Goal: Task Accomplishment & Management: Manage account settings

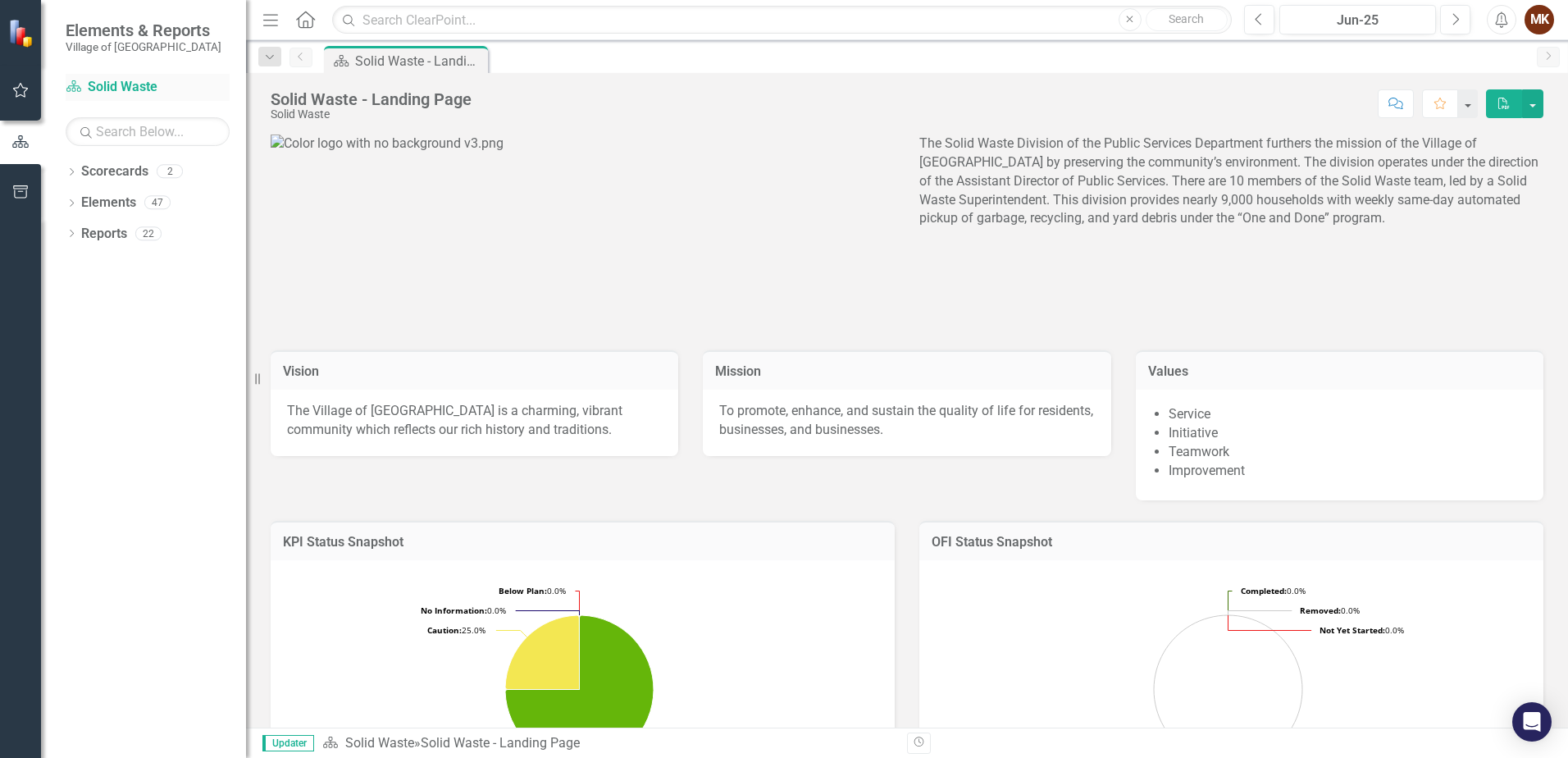
click at [100, 82] on link "Scorecard Solid Waste" at bounding box center [147, 88] width 164 height 19
click at [18, 86] on icon "button" at bounding box center [21, 89] width 17 height 13
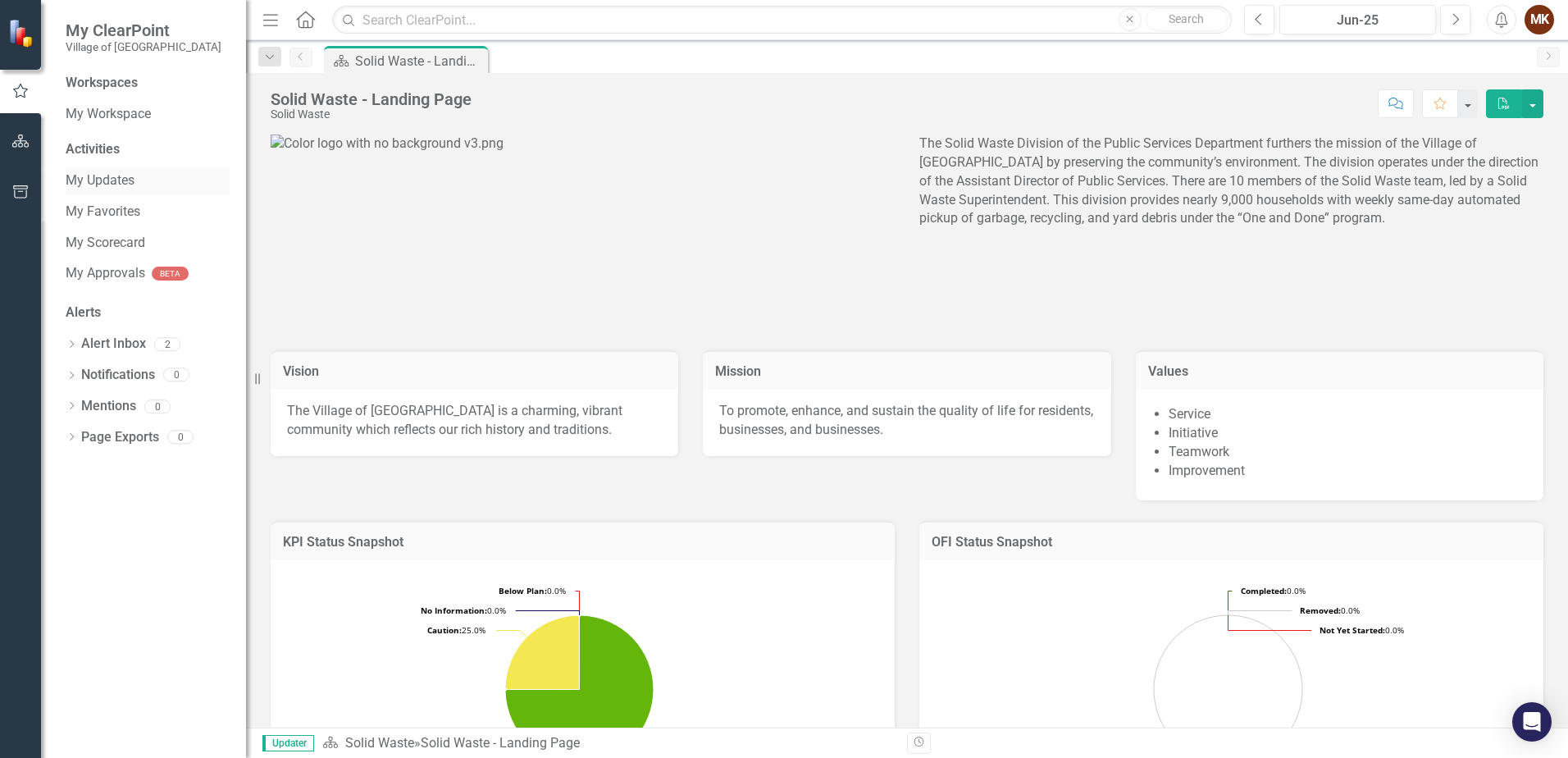
click at [106, 181] on link "My Updates" at bounding box center [147, 181] width 164 height 19
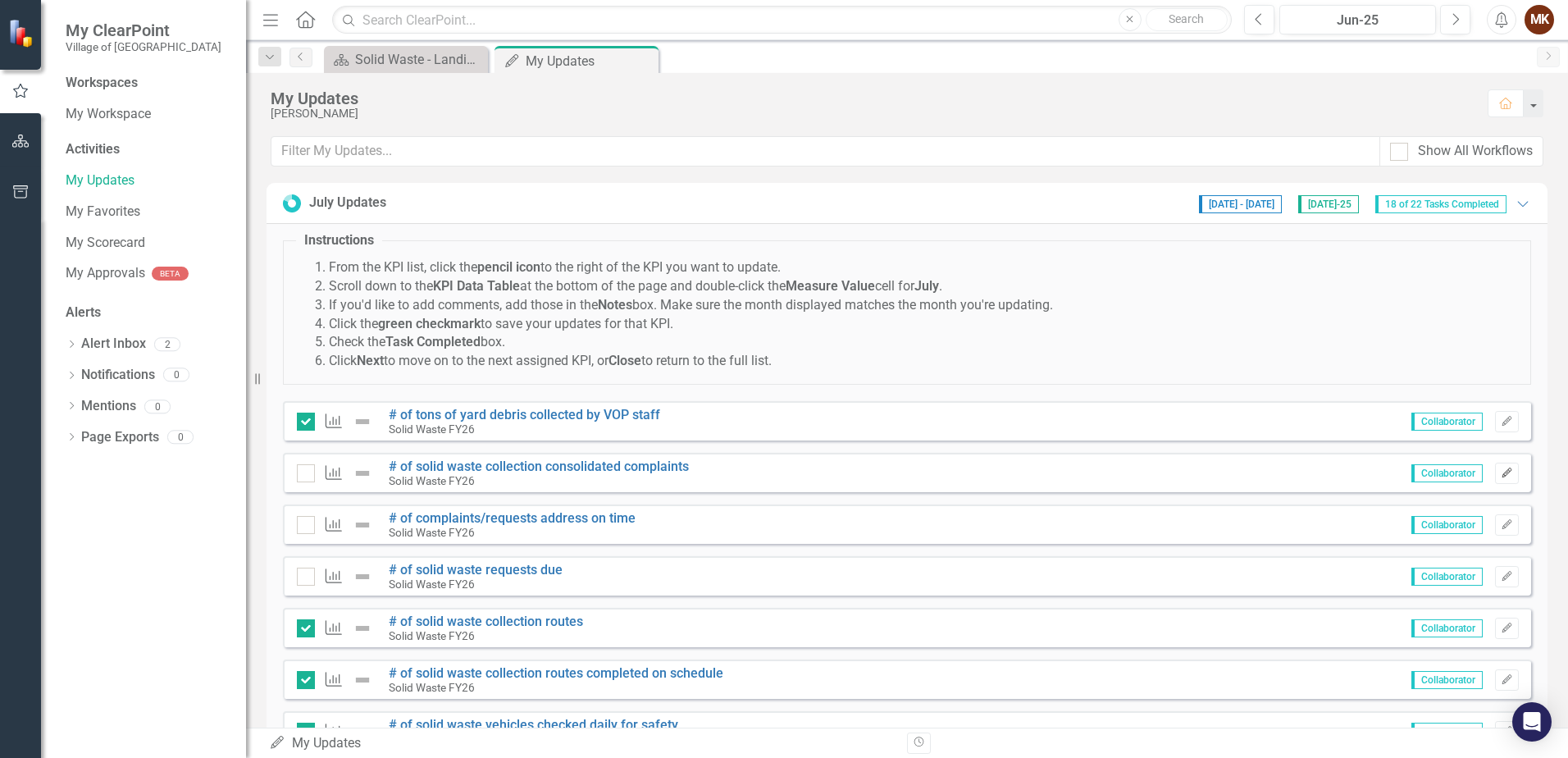
click at [1501, 477] on icon "Edit" at bounding box center [1507, 473] width 12 height 9
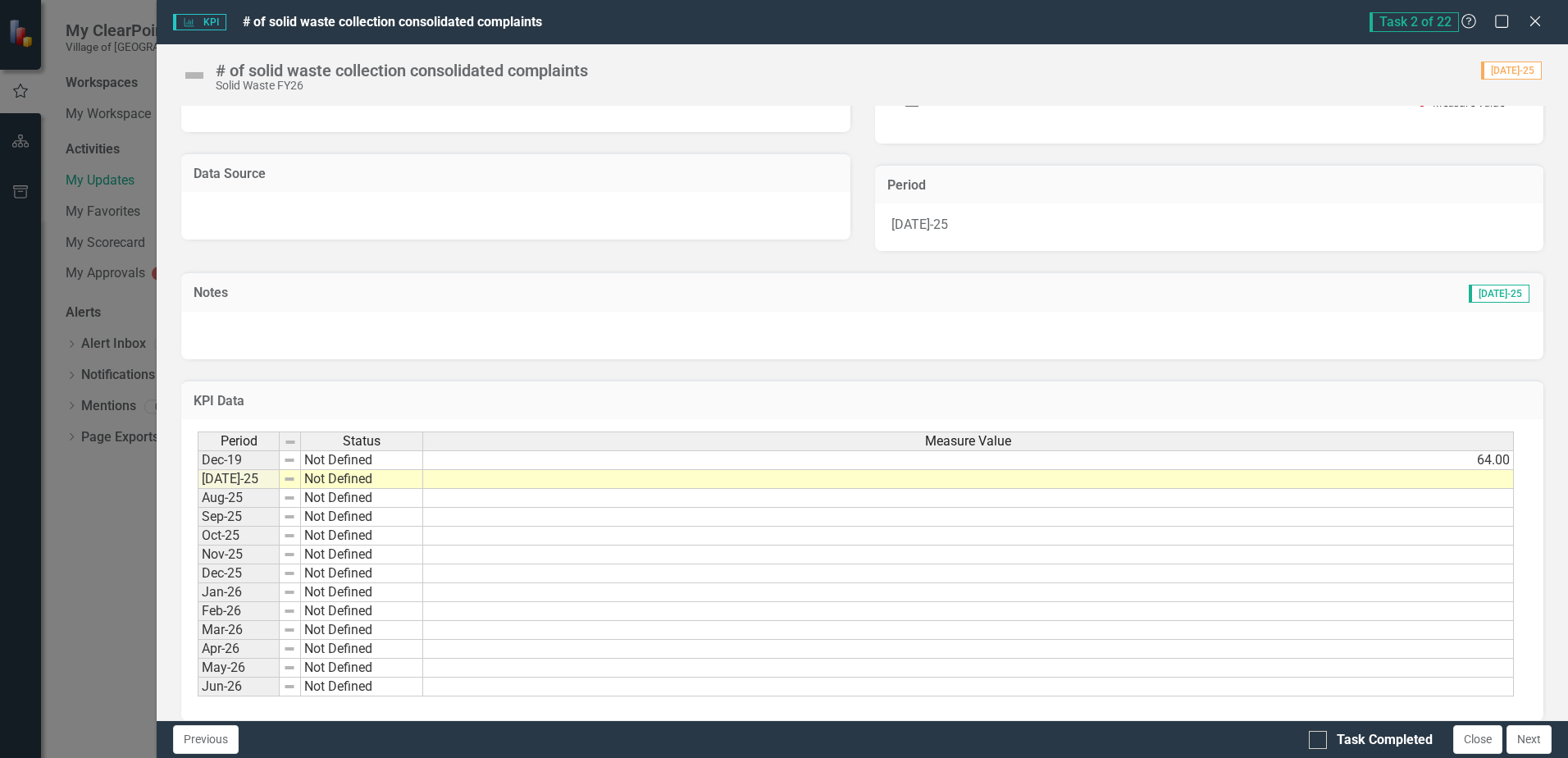
scroll to position [295, 0]
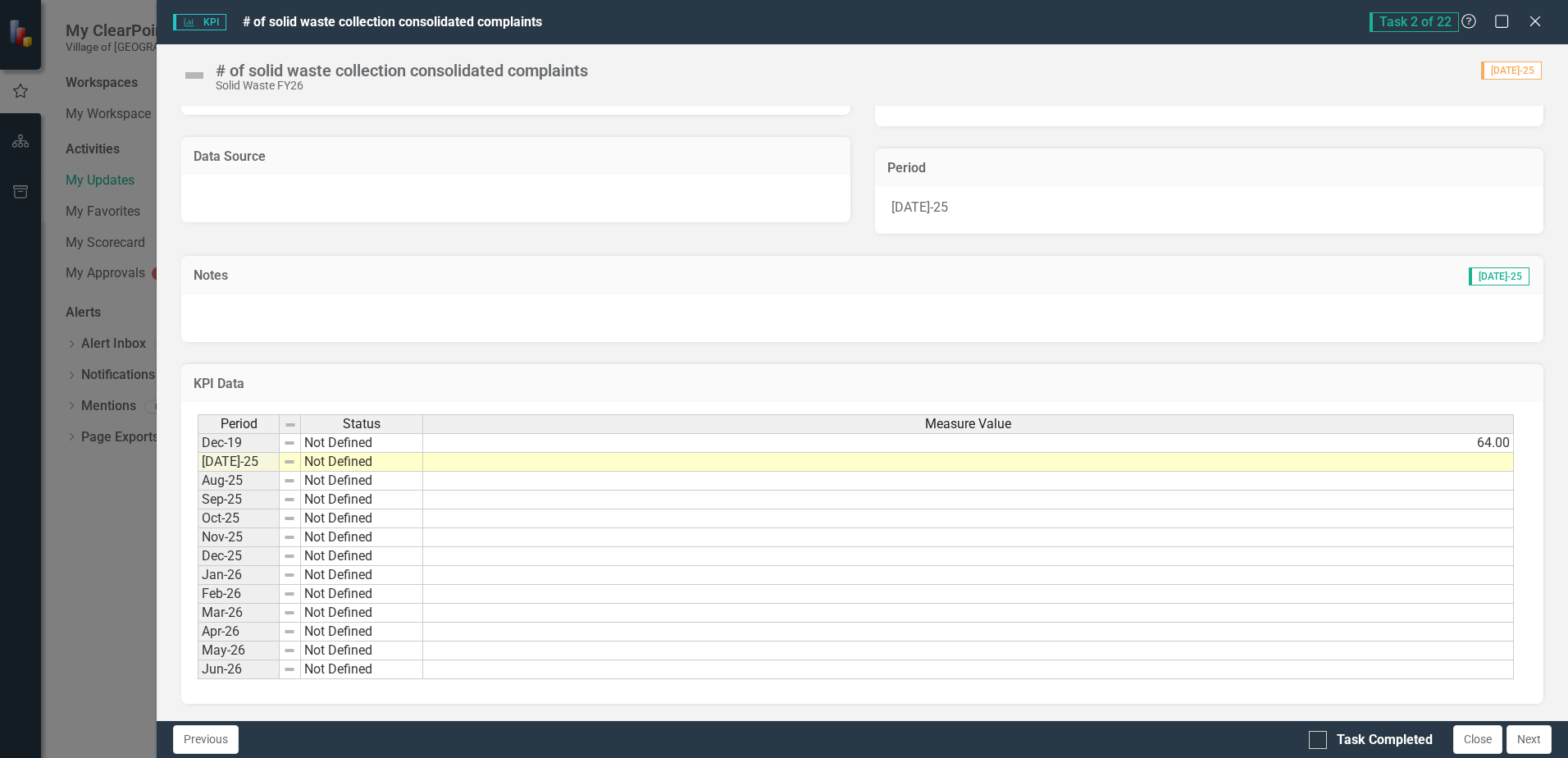
click at [577, 461] on td at bounding box center [969, 462] width 1091 height 19
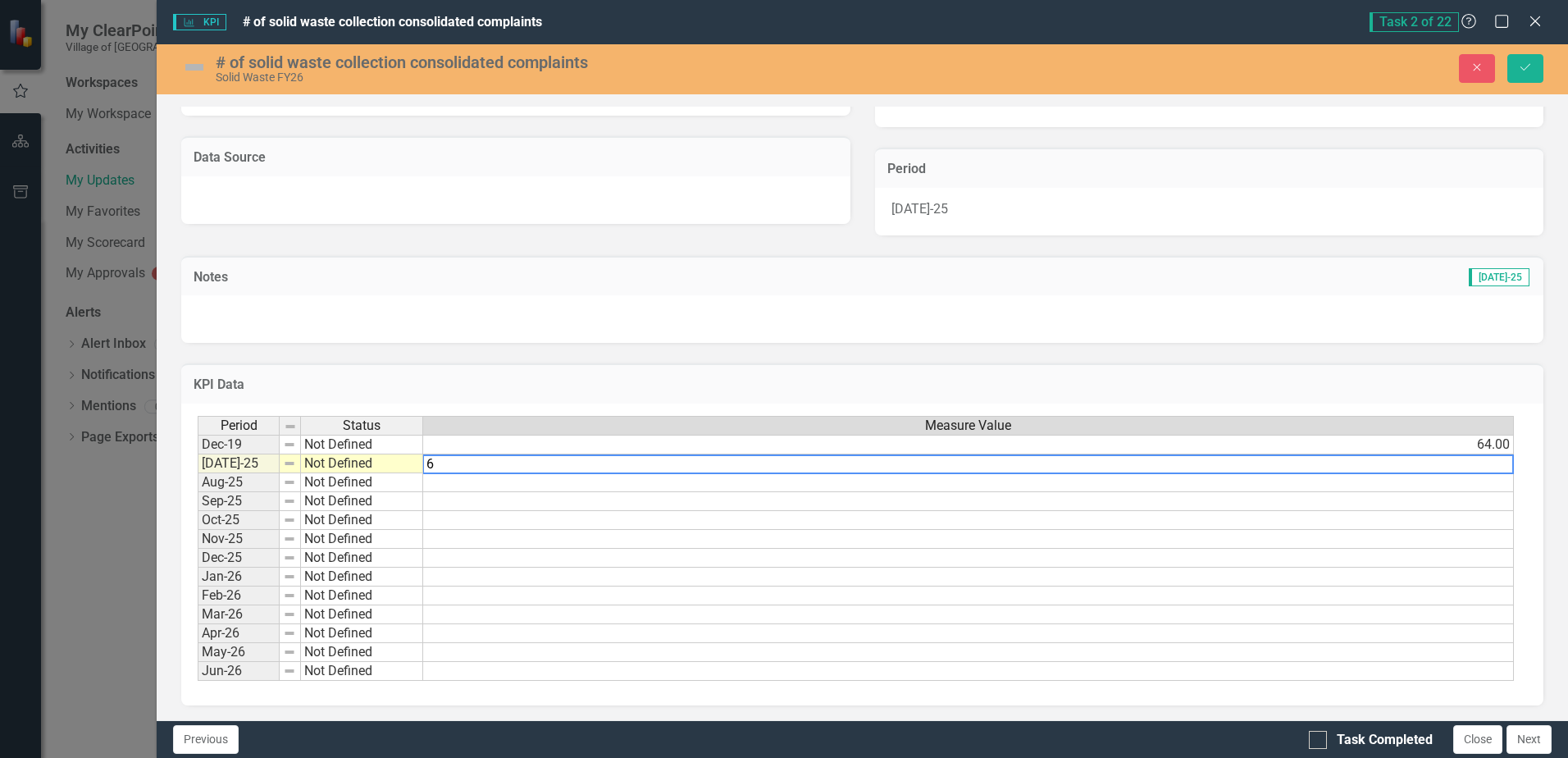
type textarea "66"
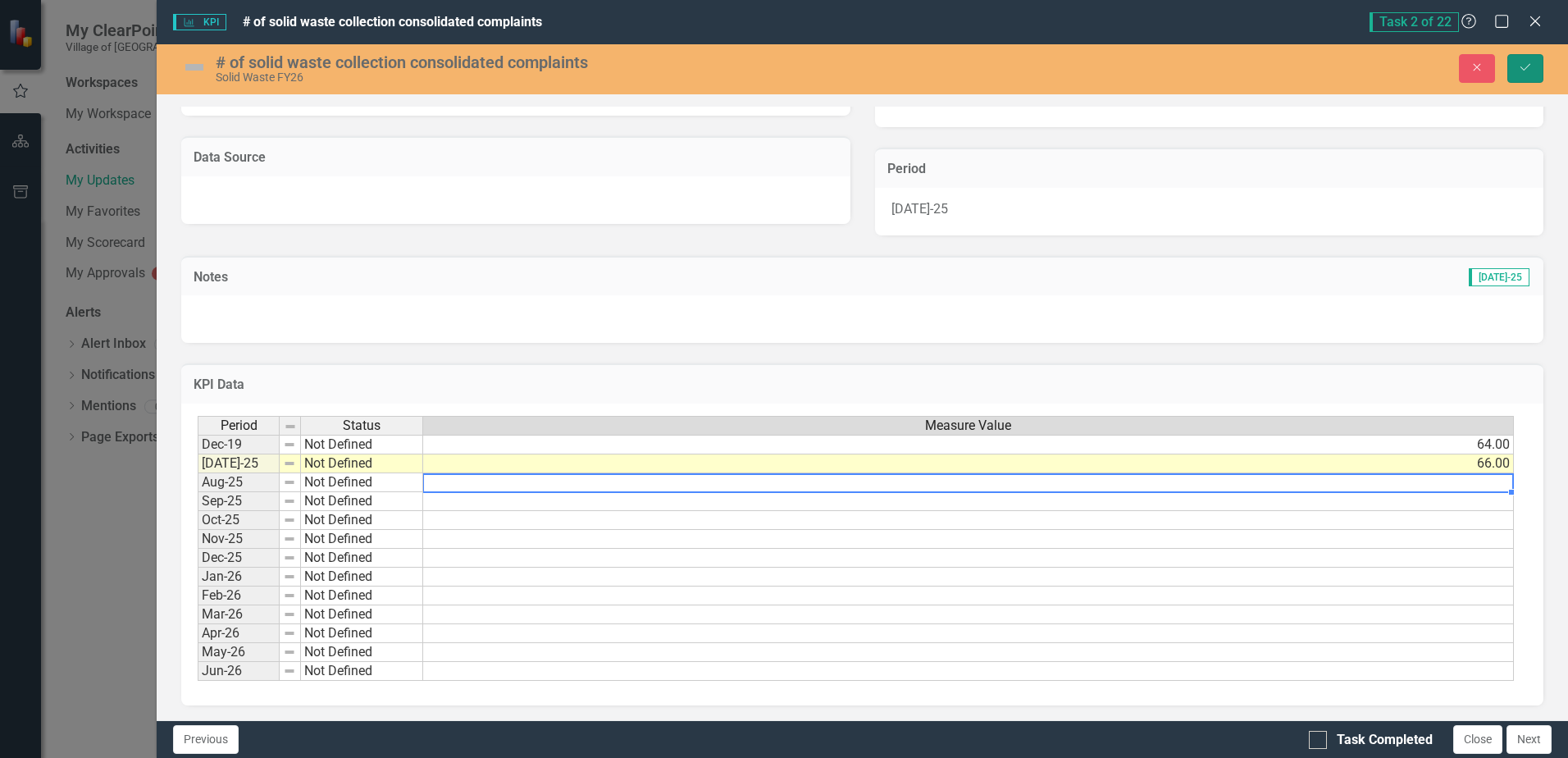
click at [1525, 69] on icon "Save" at bounding box center [1525, 67] width 15 height 11
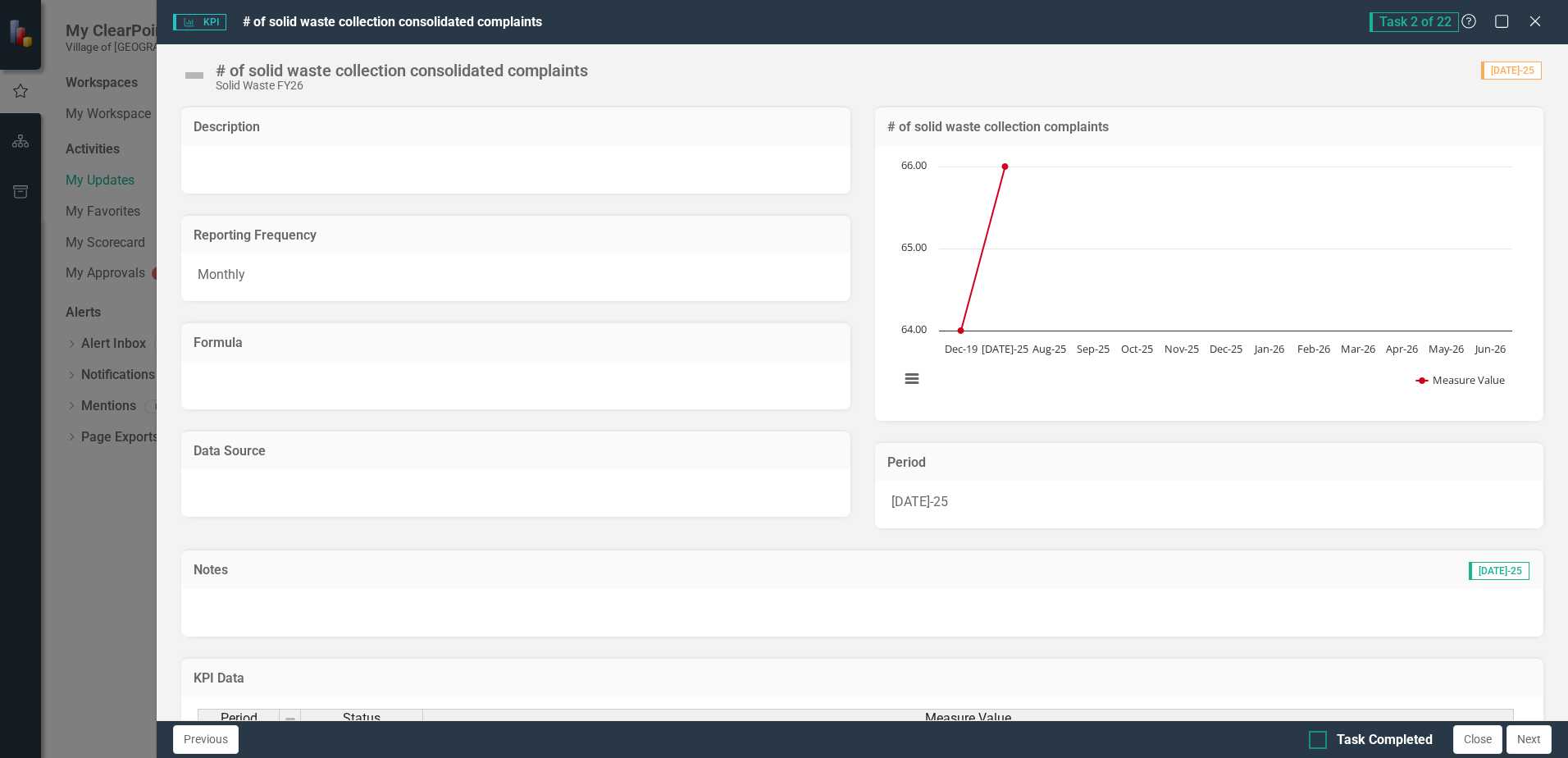
click at [1320, 737] on div at bounding box center [1318, 740] width 18 height 18
click at [1320, 737] on input "Task Completed" at bounding box center [1315, 737] width 10 height 10
checkbox input "true"
click at [1524, 746] on button "Next" at bounding box center [1529, 739] width 46 height 28
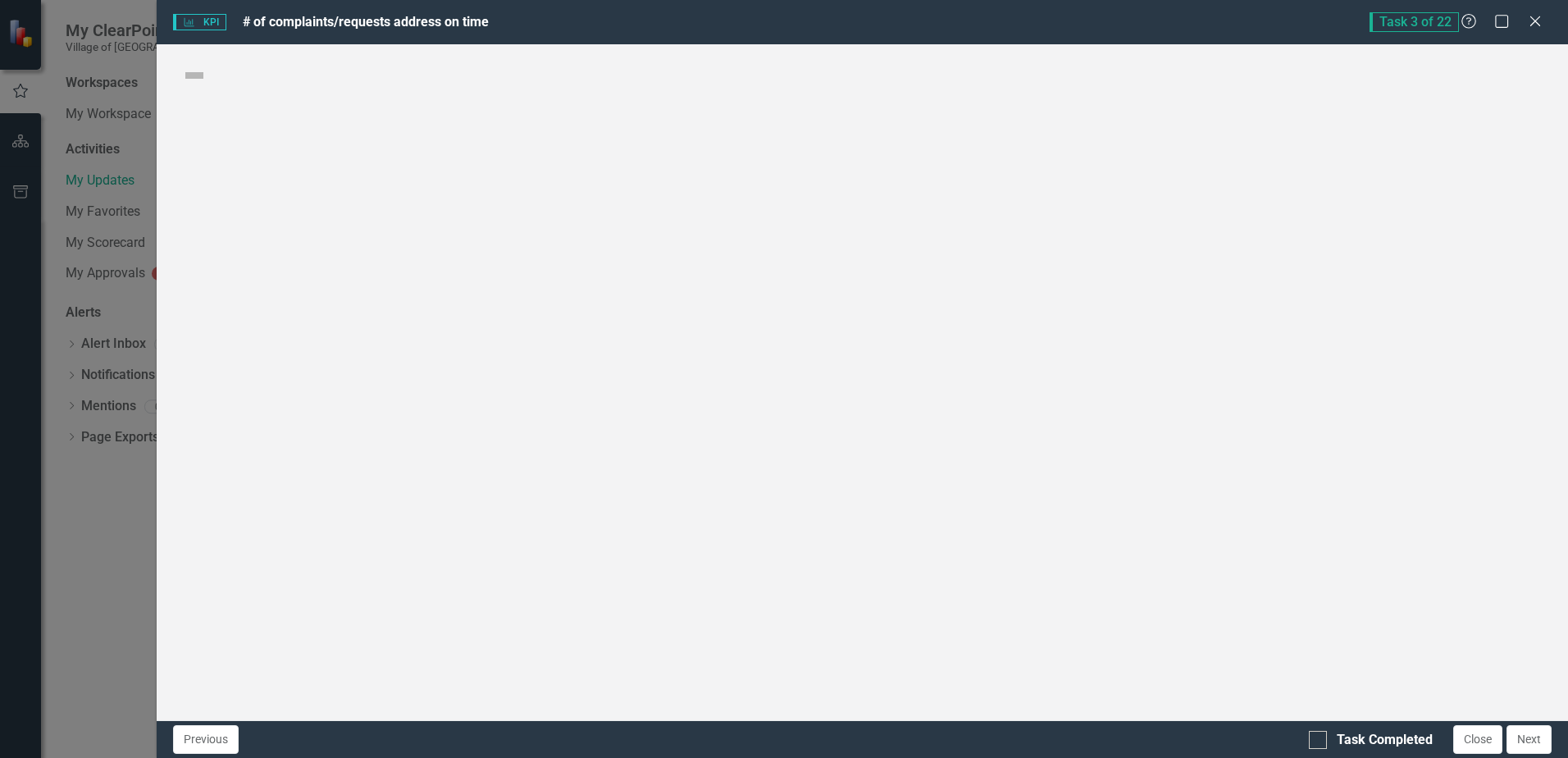
checkbox input "true"
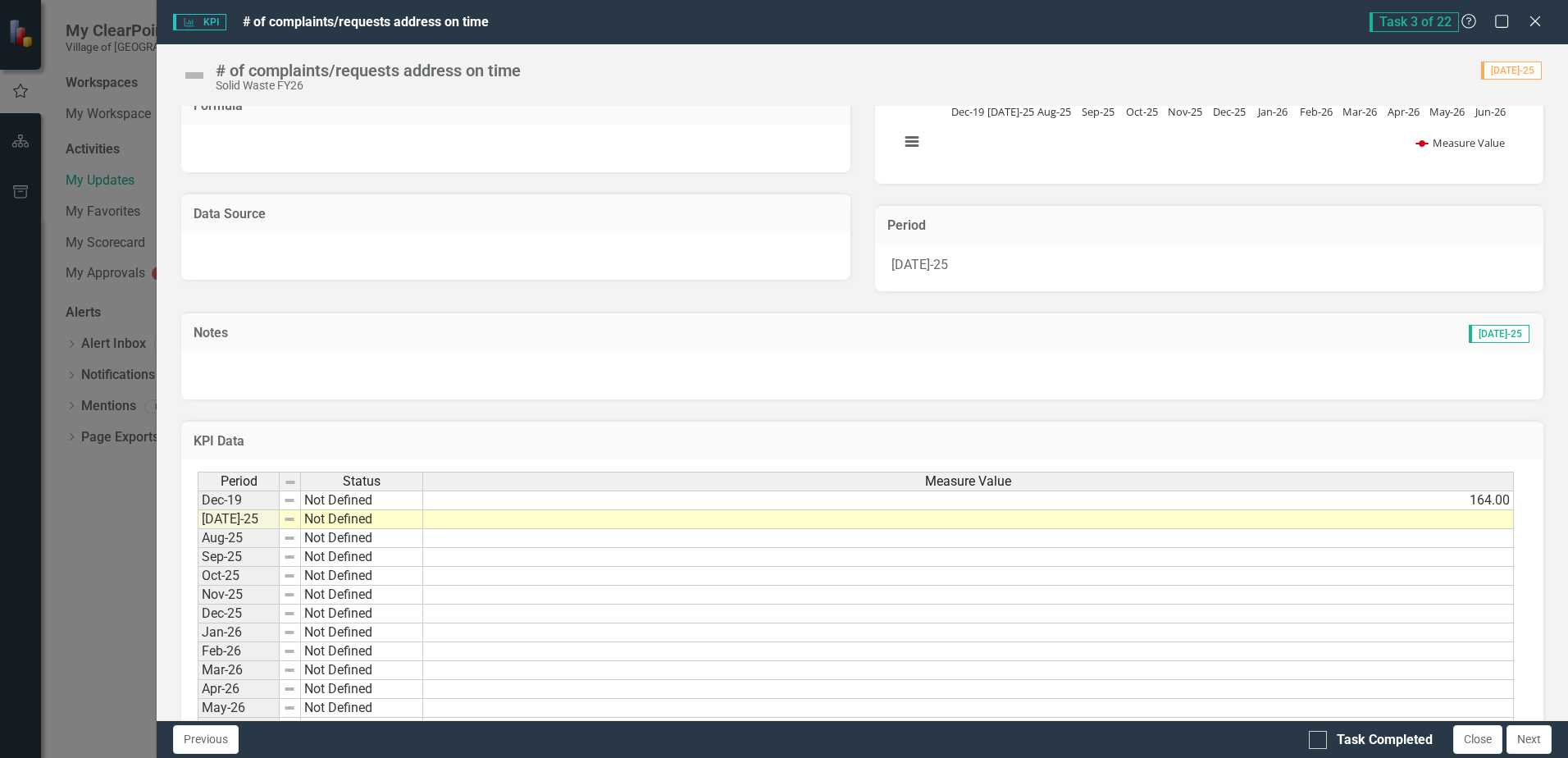
scroll to position [246, 0]
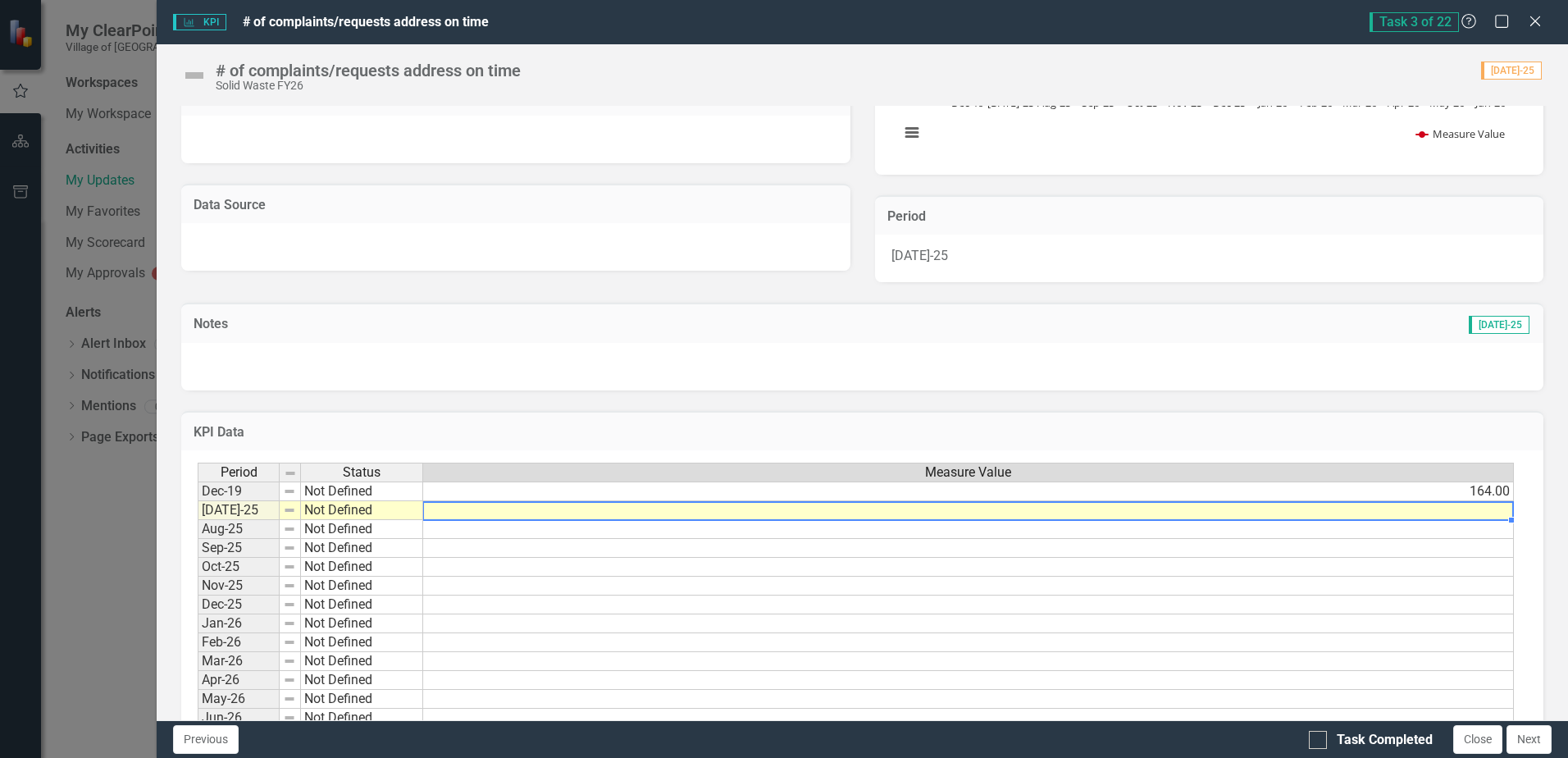
click at [926, 510] on td at bounding box center [969, 510] width 1091 height 19
type textarea "66"
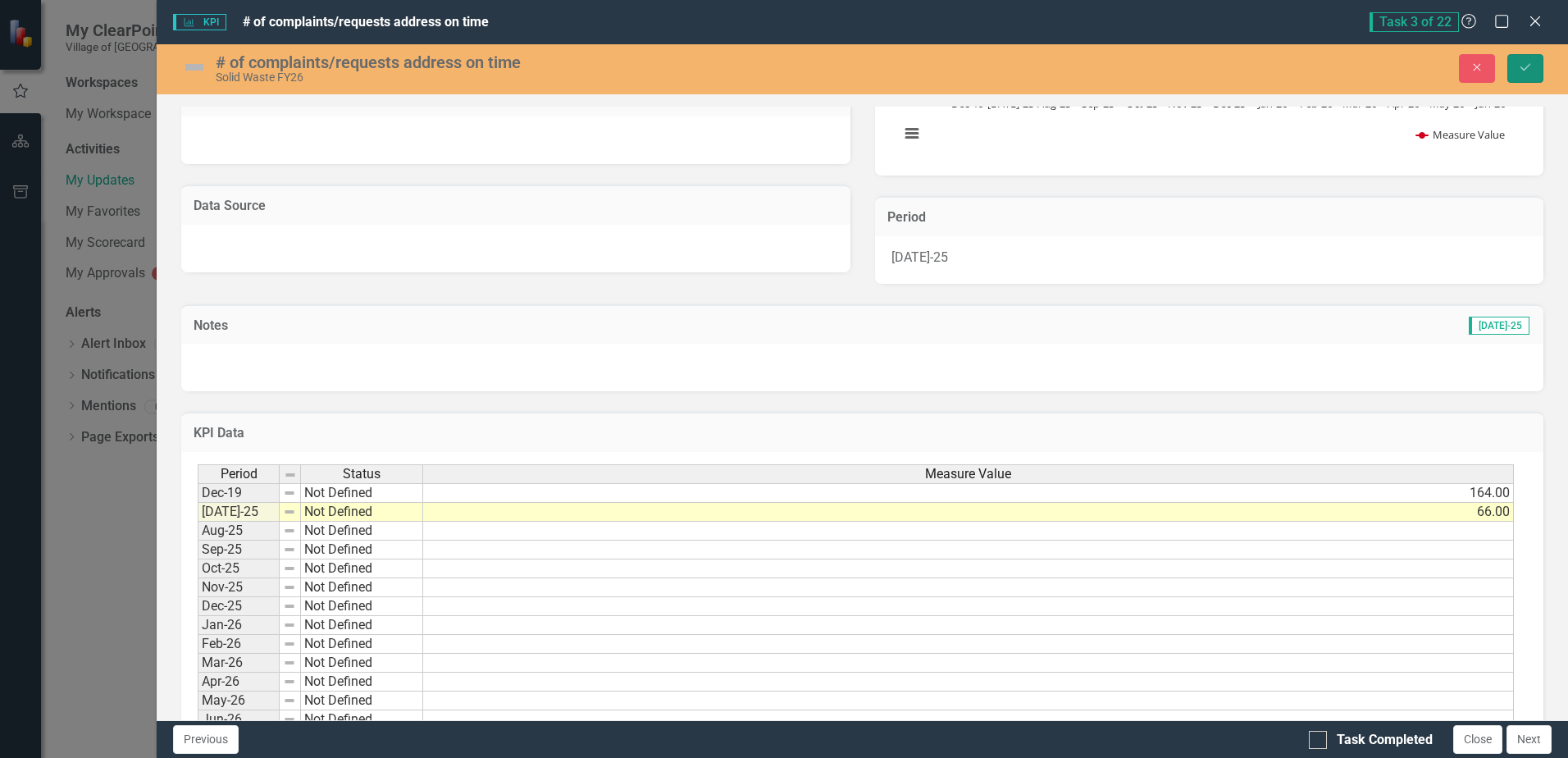
click at [1516, 64] on button "Save" at bounding box center [1526, 68] width 36 height 28
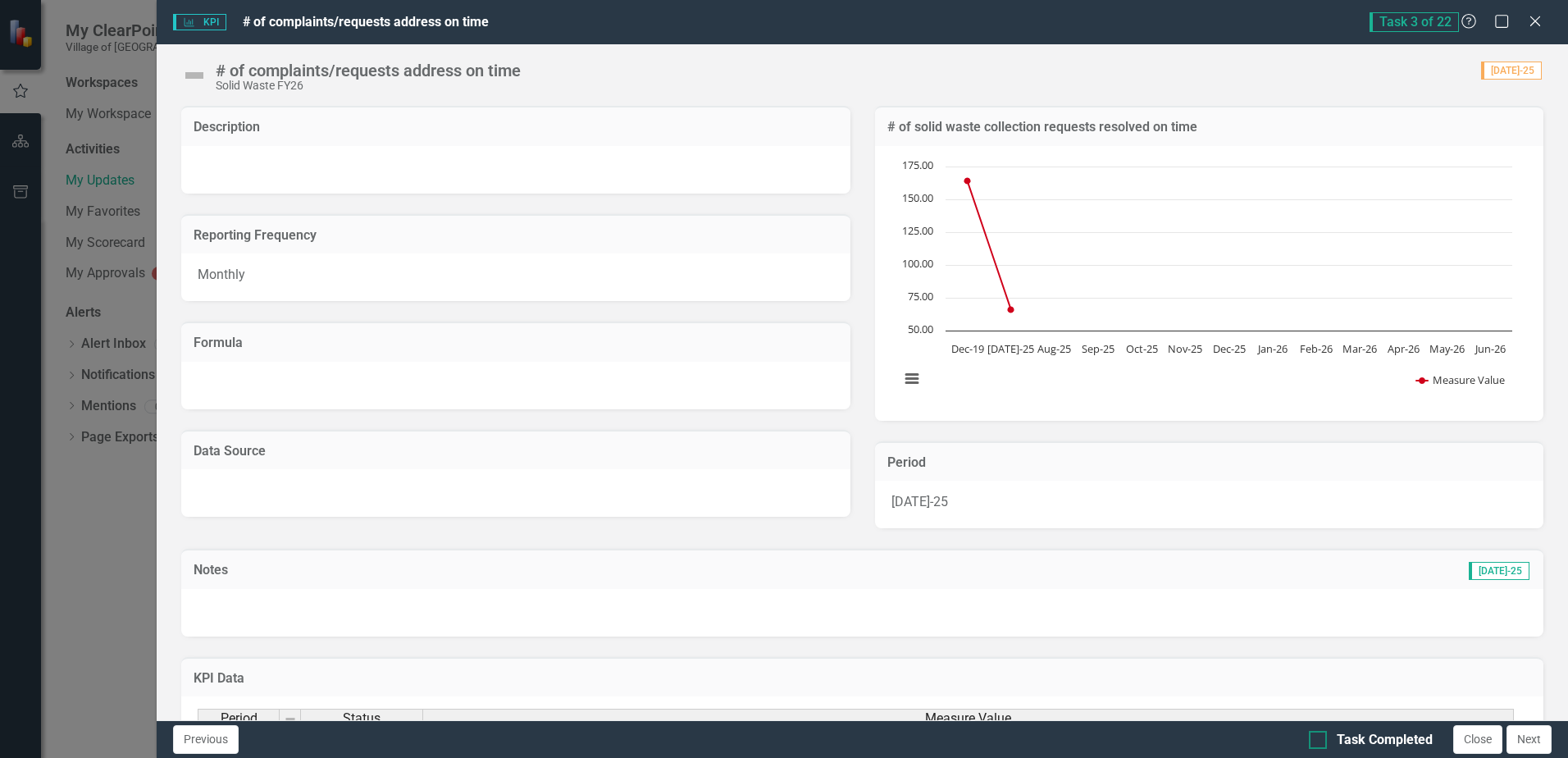
click at [1322, 737] on div at bounding box center [1318, 740] width 18 height 18
click at [1320, 737] on input "Task Completed" at bounding box center [1315, 737] width 10 height 10
checkbox input "true"
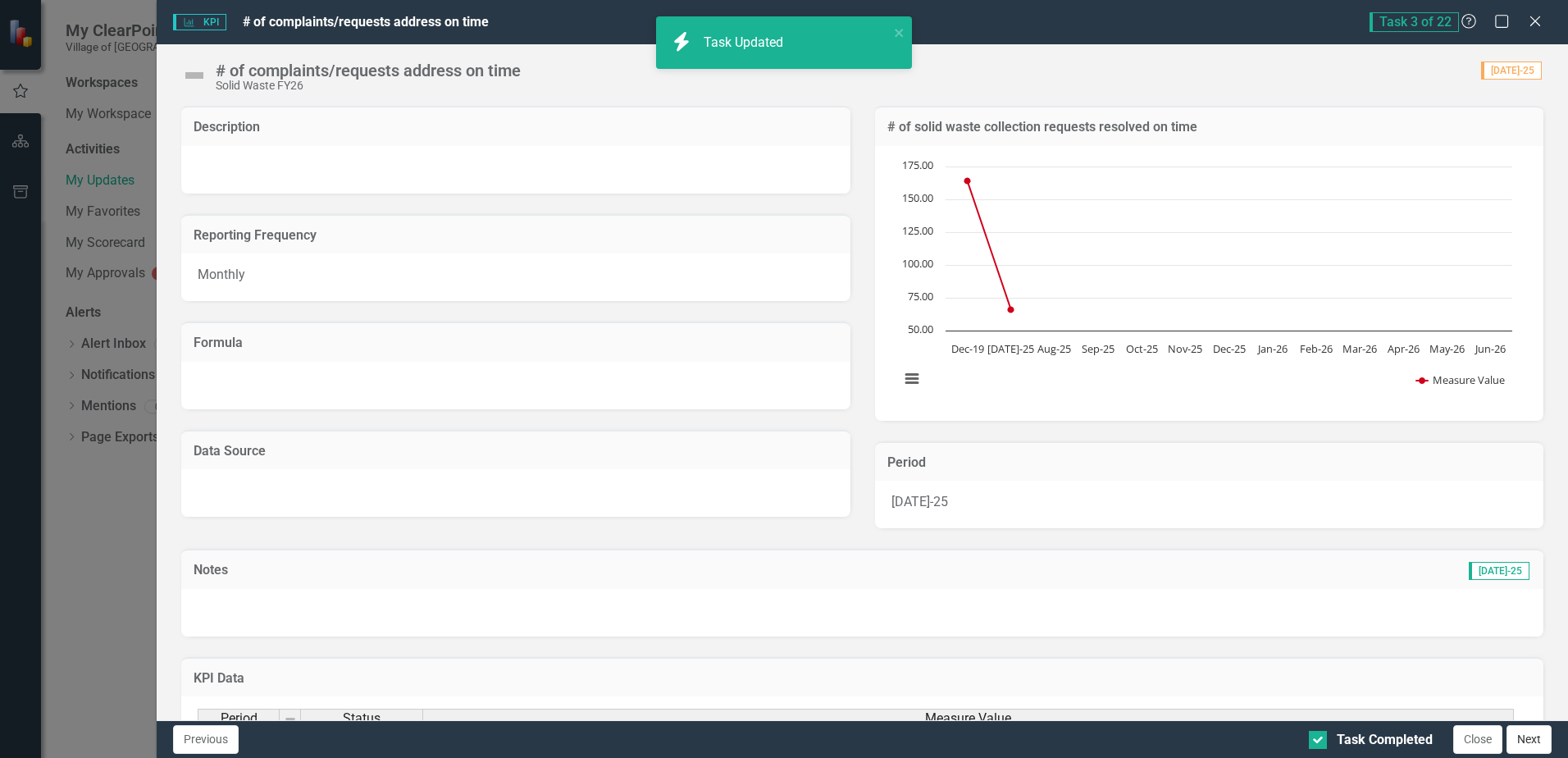
click at [1541, 741] on button "Next" at bounding box center [1529, 739] width 46 height 28
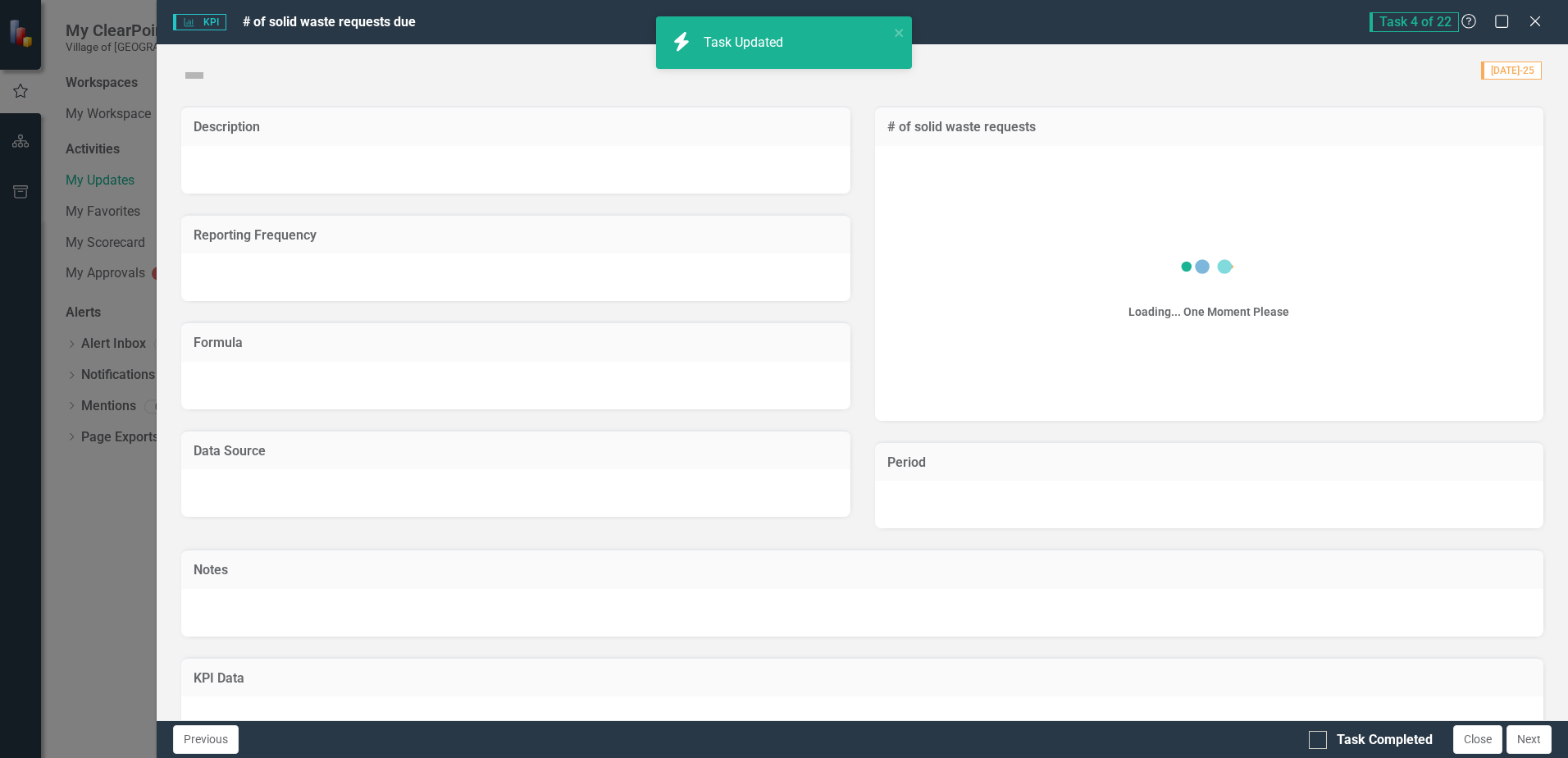
checkbox input "true"
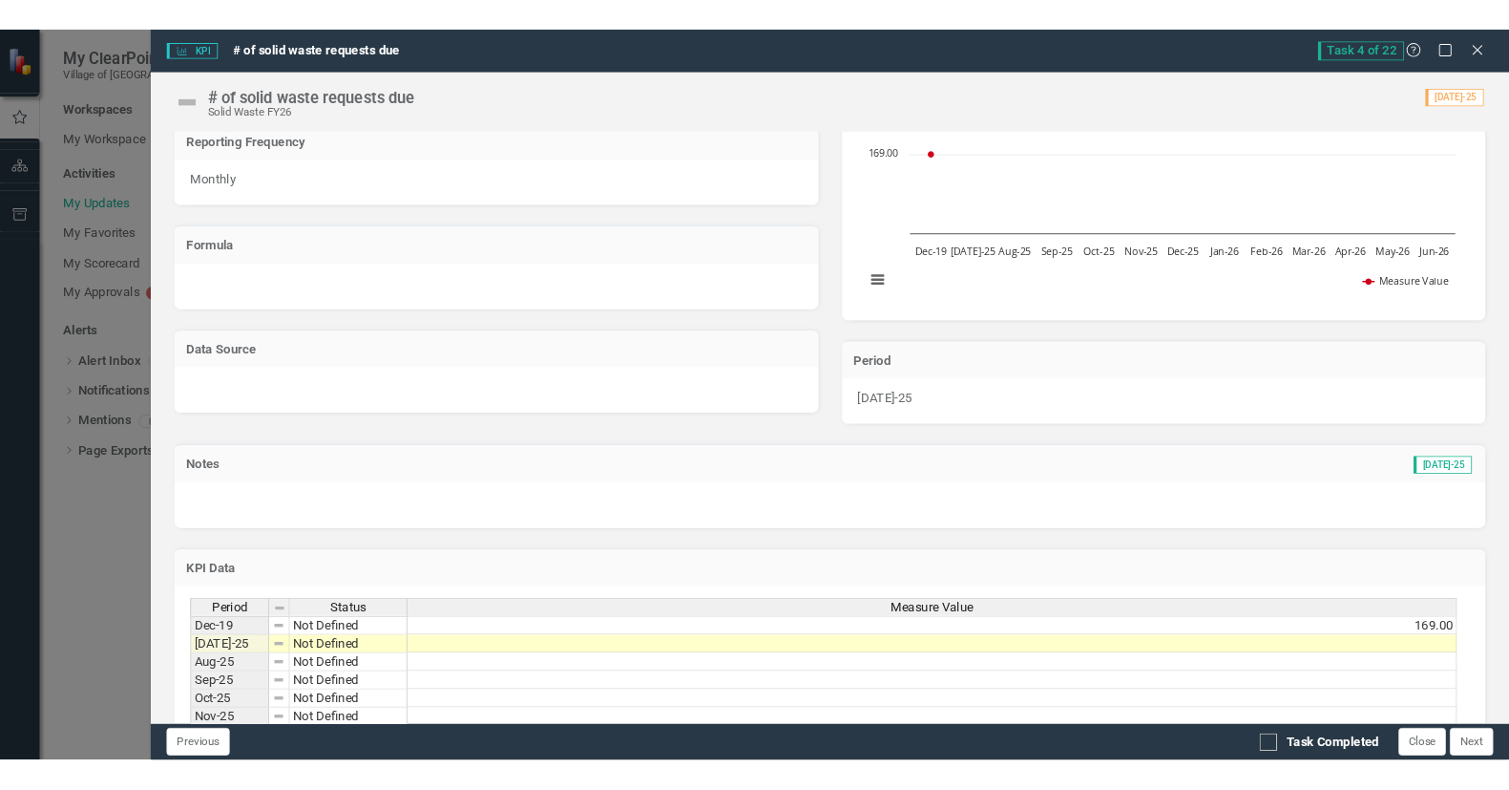
scroll to position [343, 0]
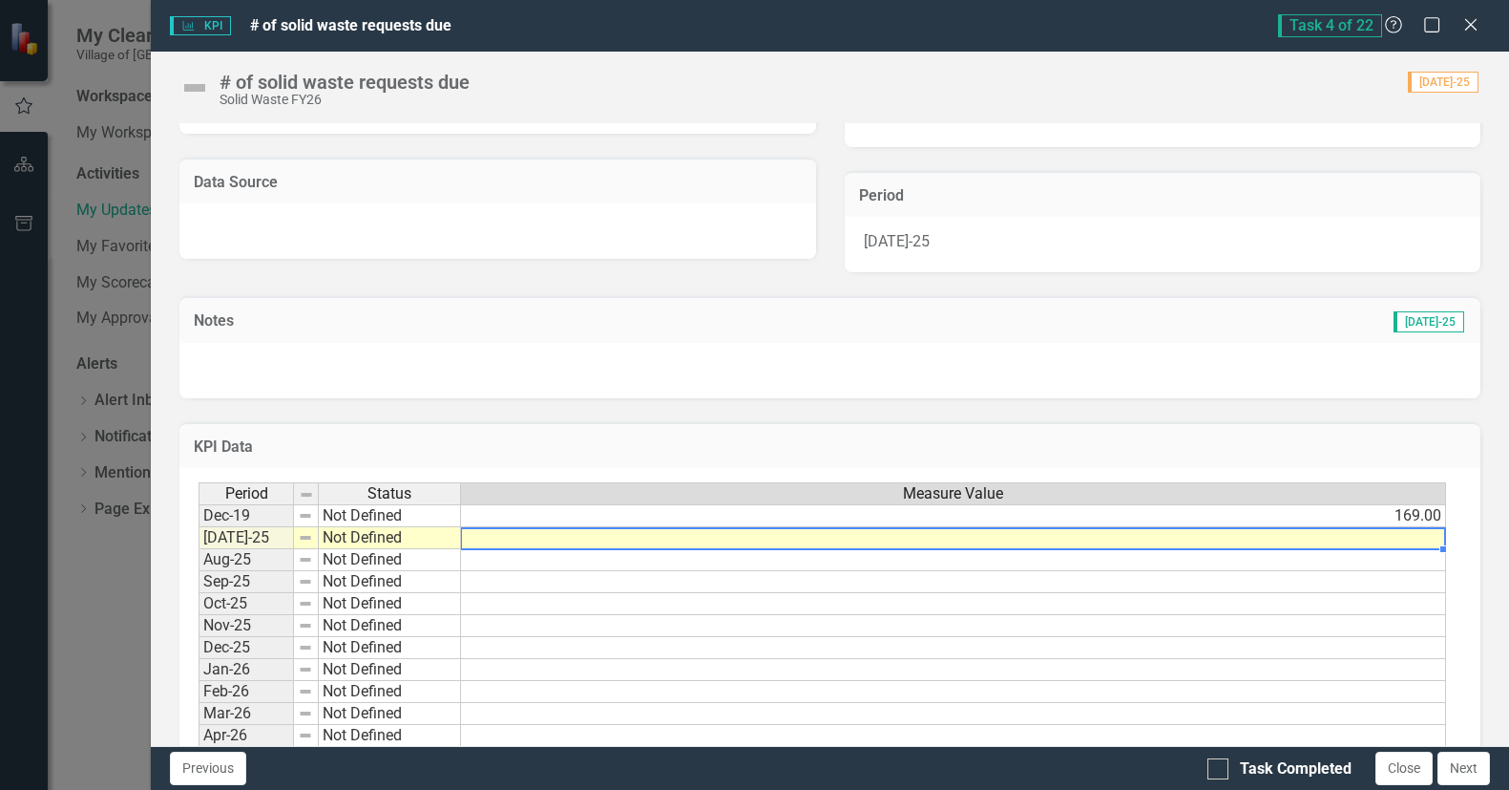
click at [1426, 537] on td at bounding box center [953, 538] width 985 height 22
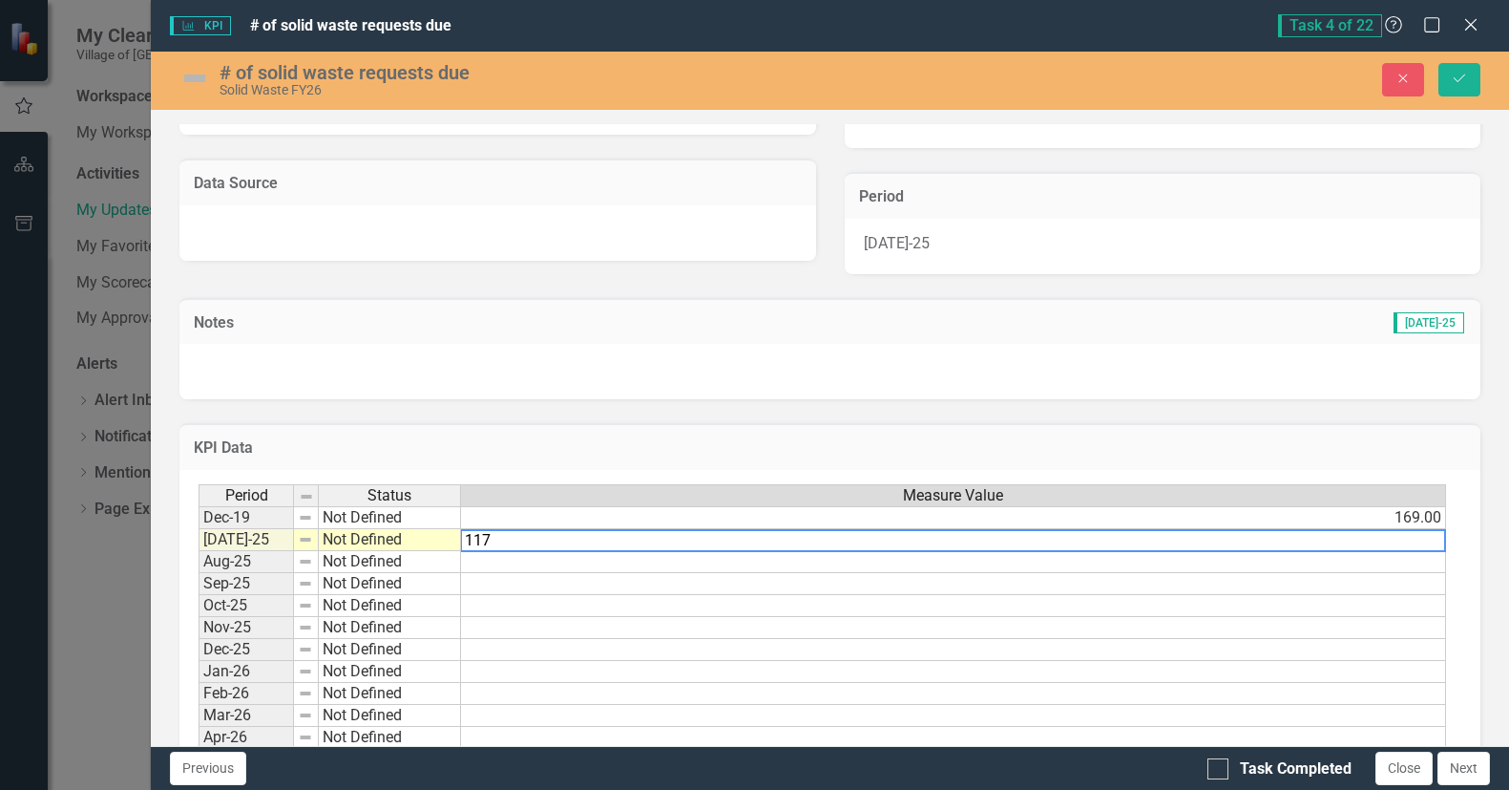
type textarea "117."
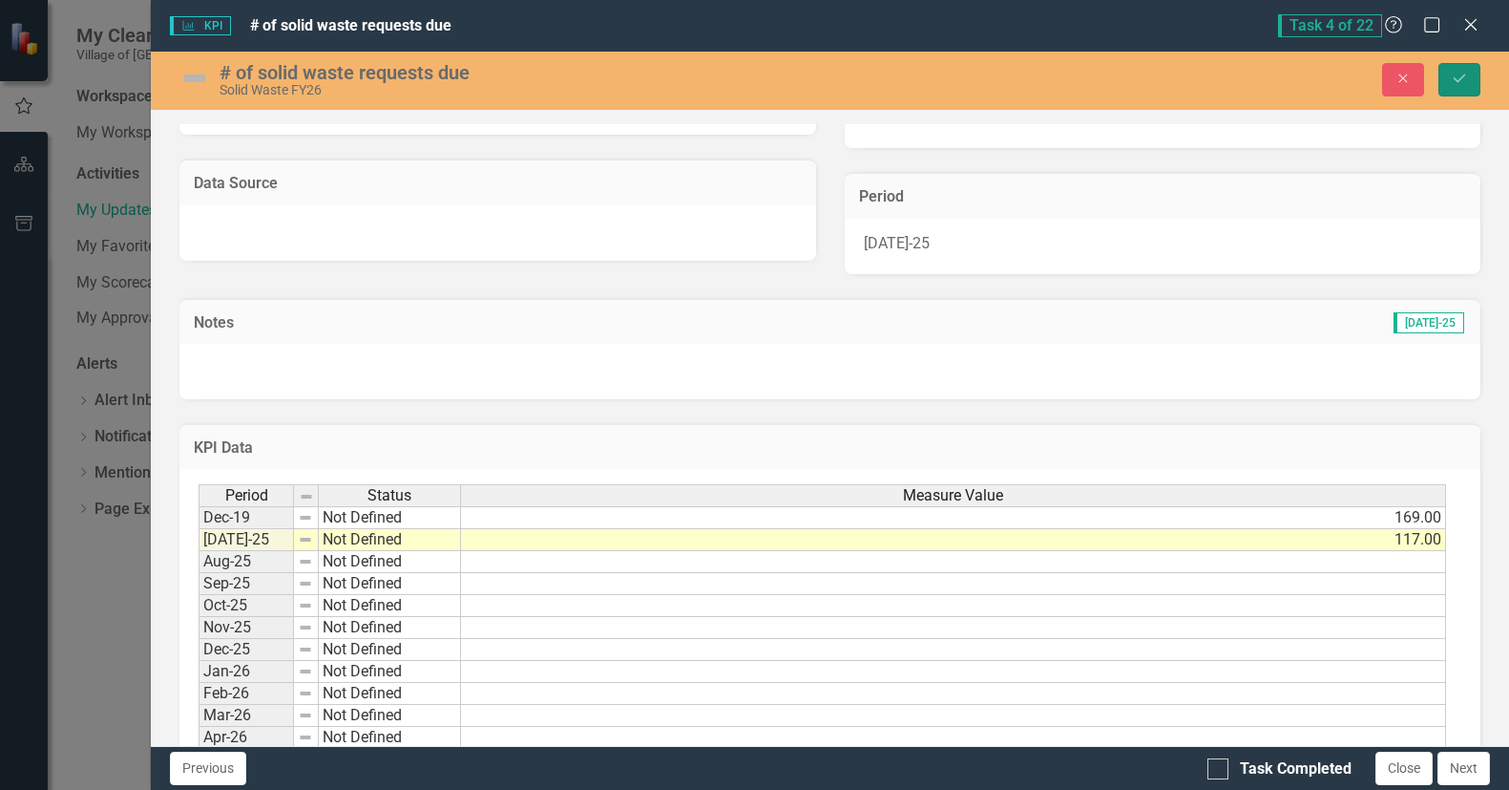
click at [1463, 81] on icon "Save" at bounding box center [1459, 78] width 17 height 13
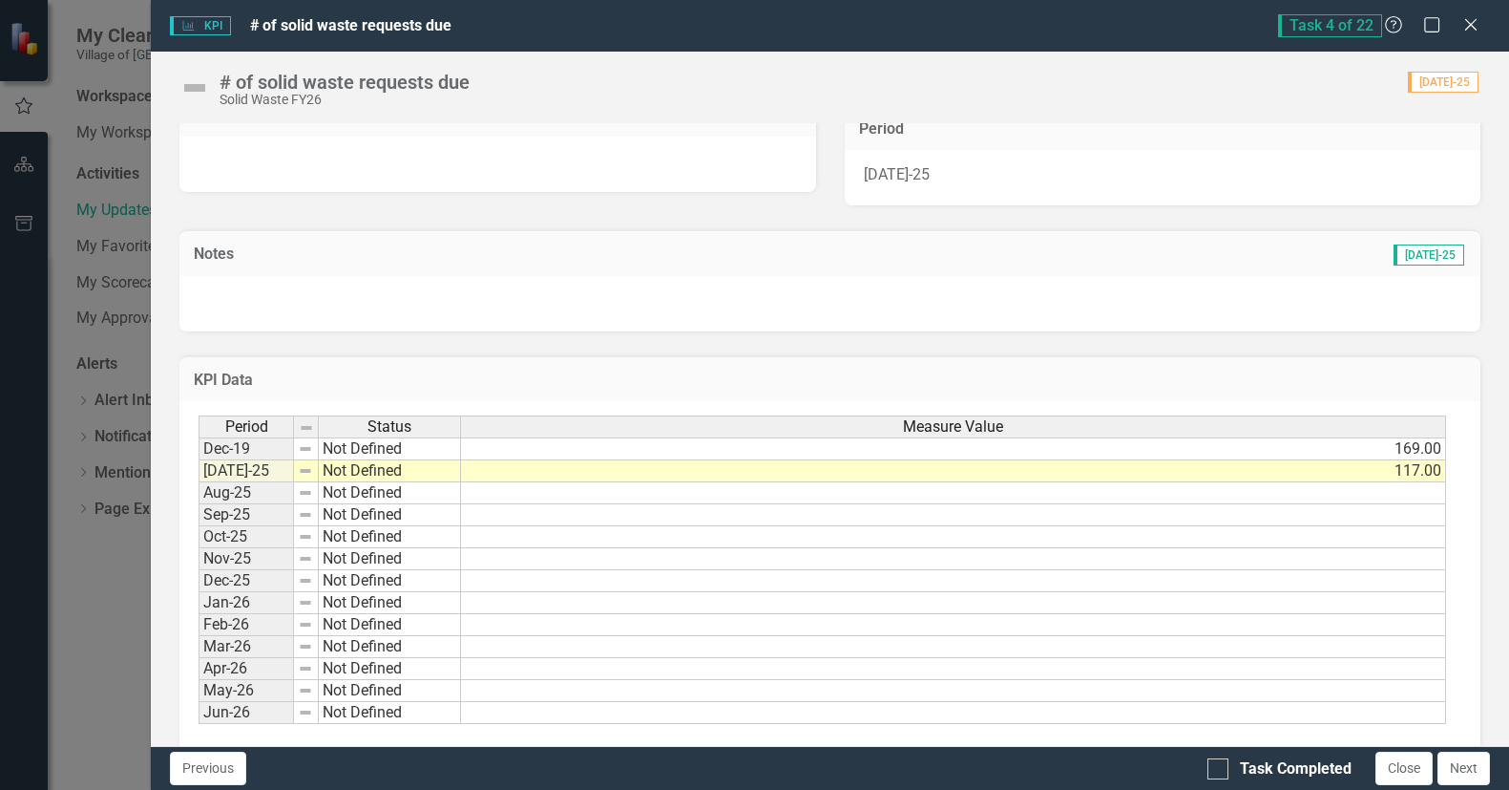
scroll to position [435, 0]
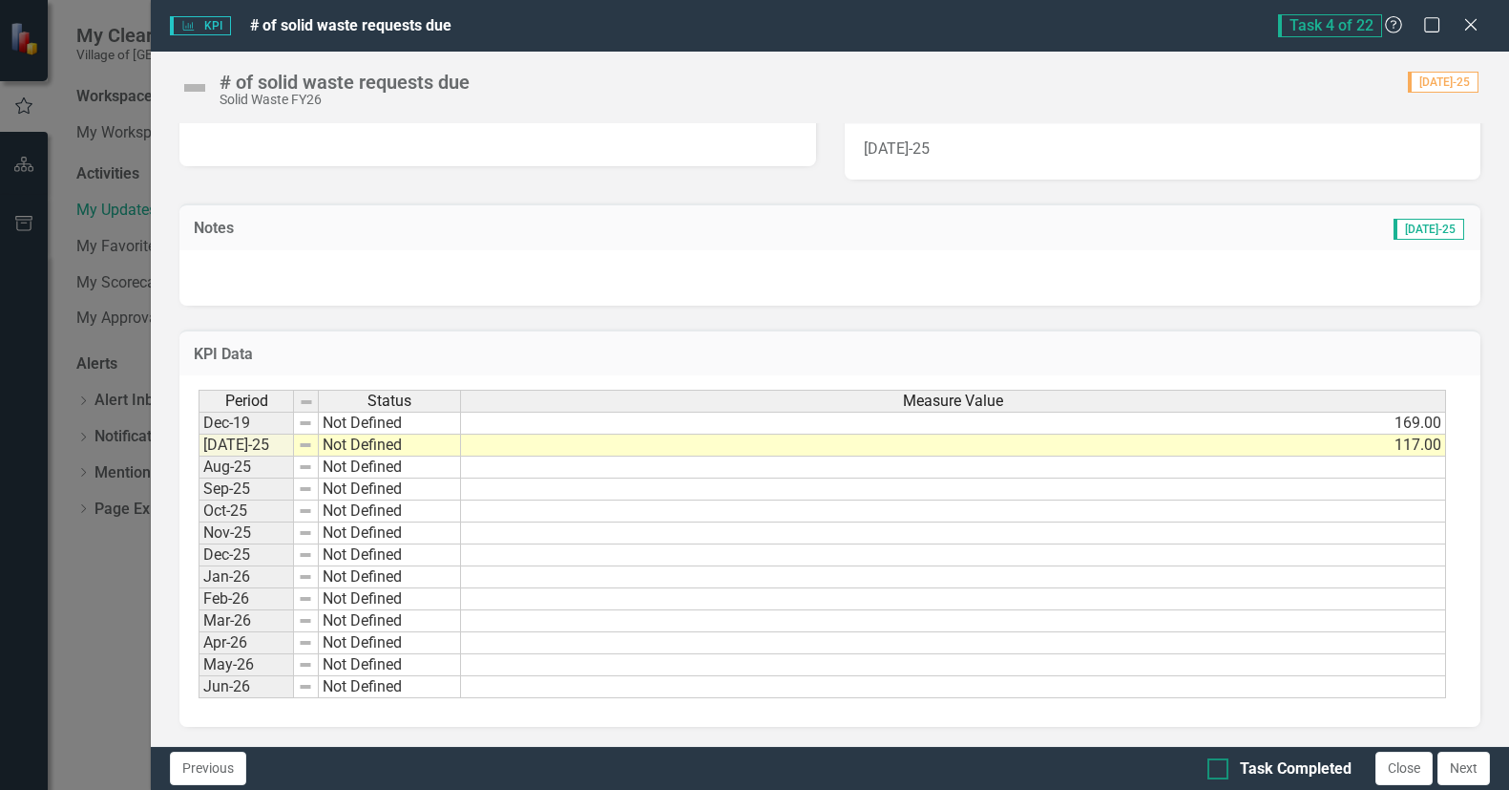
click at [1221, 769] on div at bounding box center [1218, 768] width 21 height 21
click at [1220, 769] on input "Task Completed" at bounding box center [1214, 764] width 12 height 12
checkbox input "true"
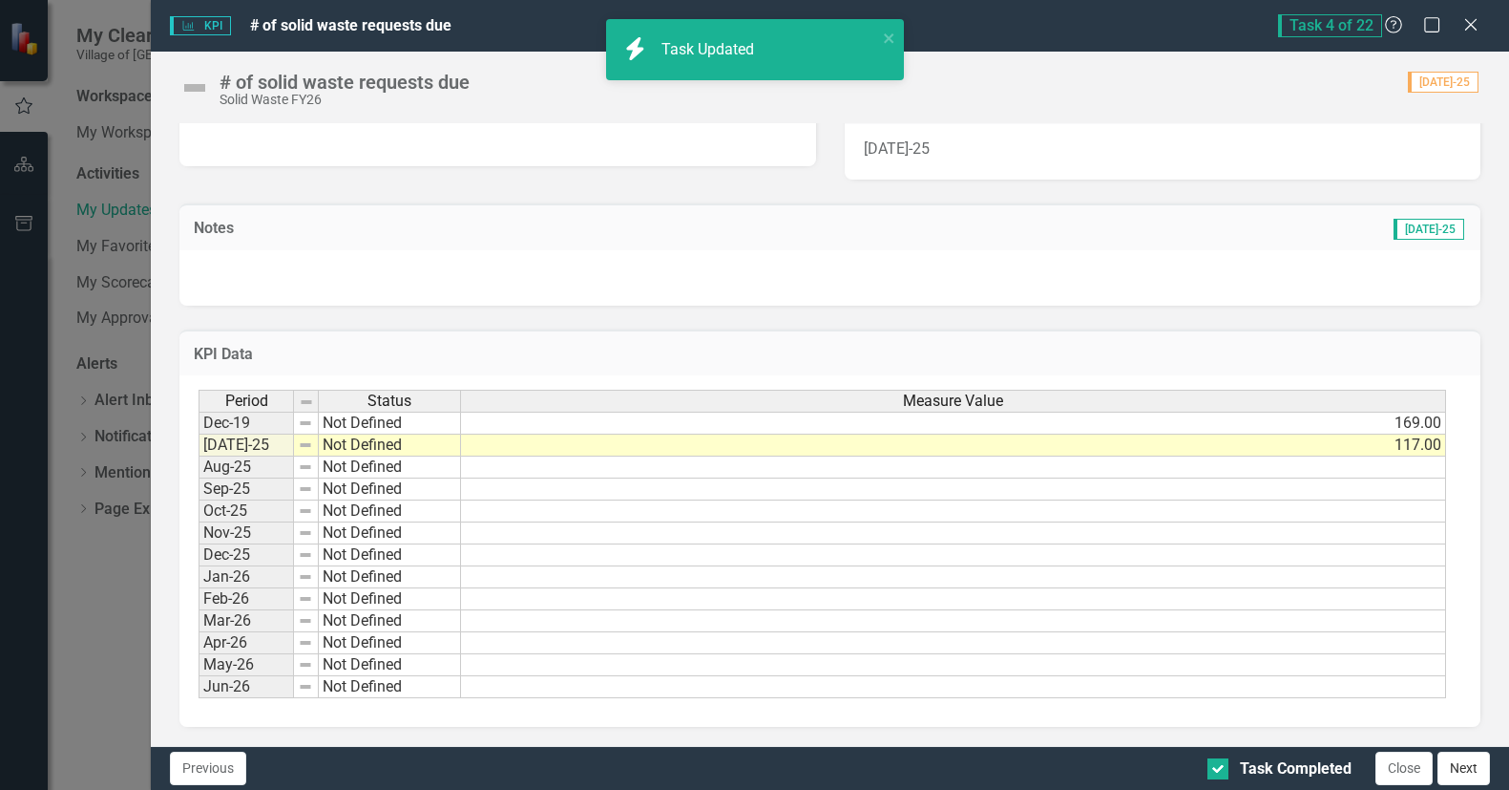
click at [1472, 771] on button "Next" at bounding box center [1464, 767] width 53 height 33
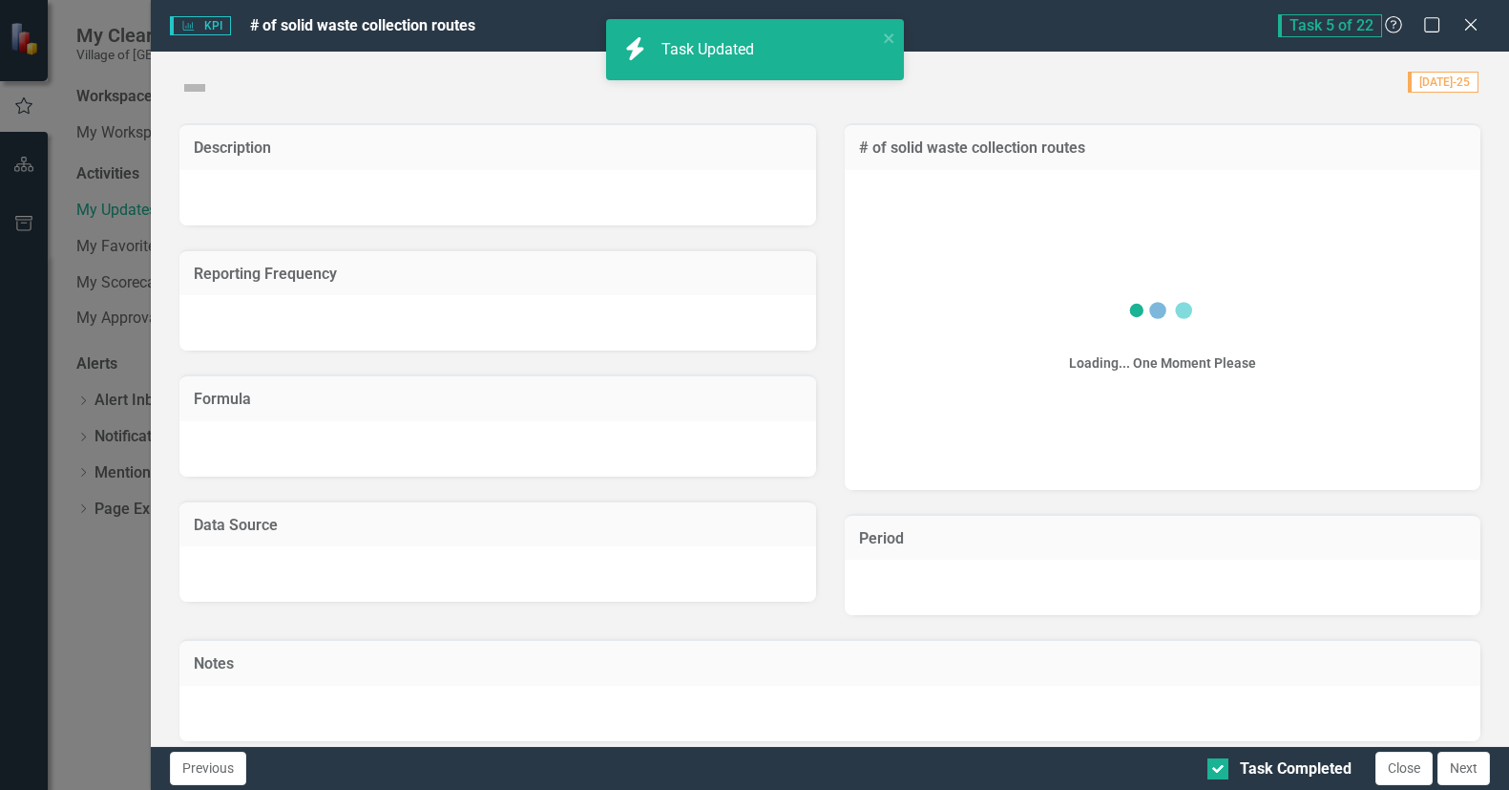
checkbox input "true"
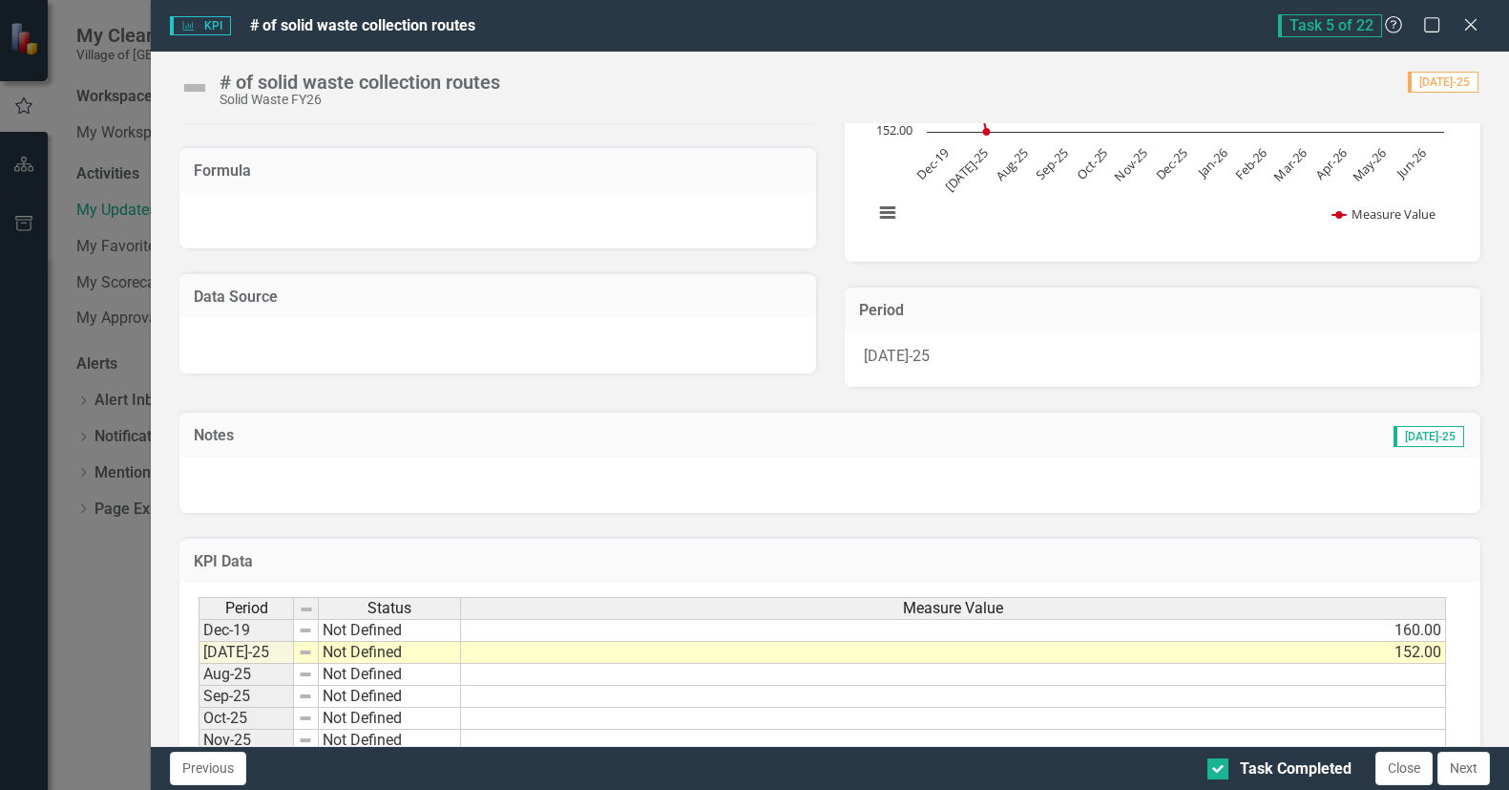
scroll to position [286, 0]
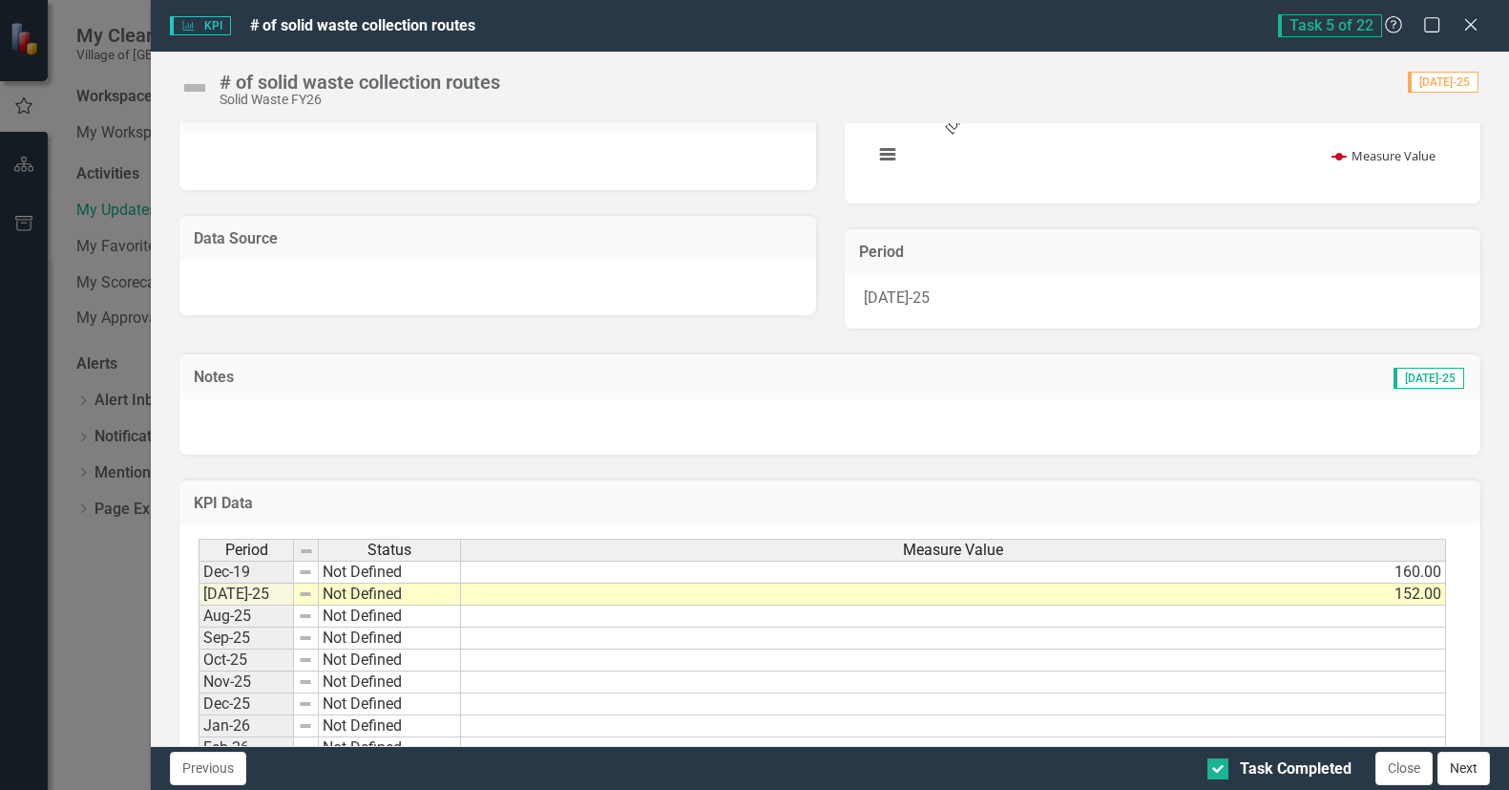
click at [1470, 763] on button "Next" at bounding box center [1464, 767] width 53 height 33
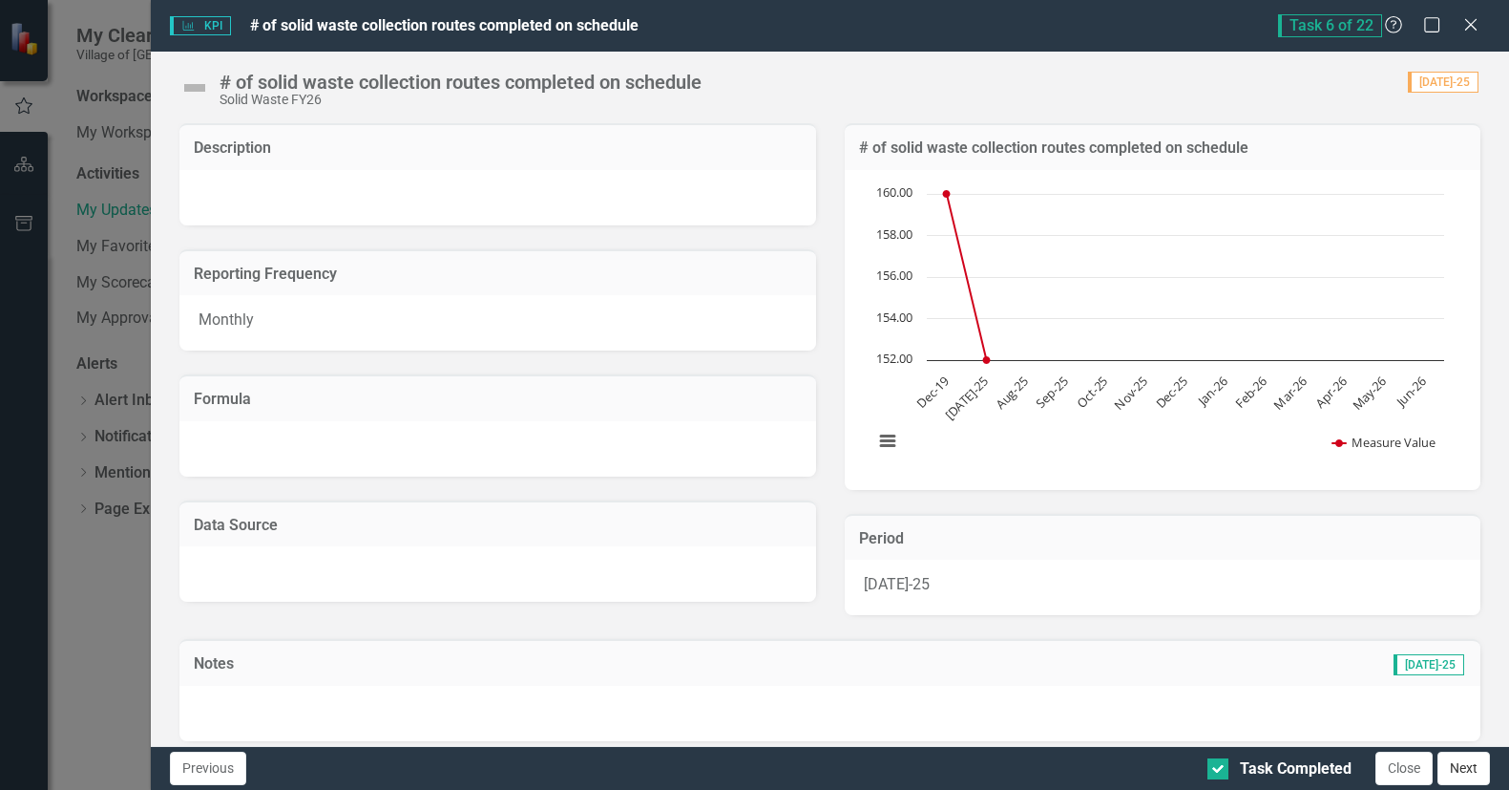
click at [1467, 767] on button "Next" at bounding box center [1464, 767] width 53 height 33
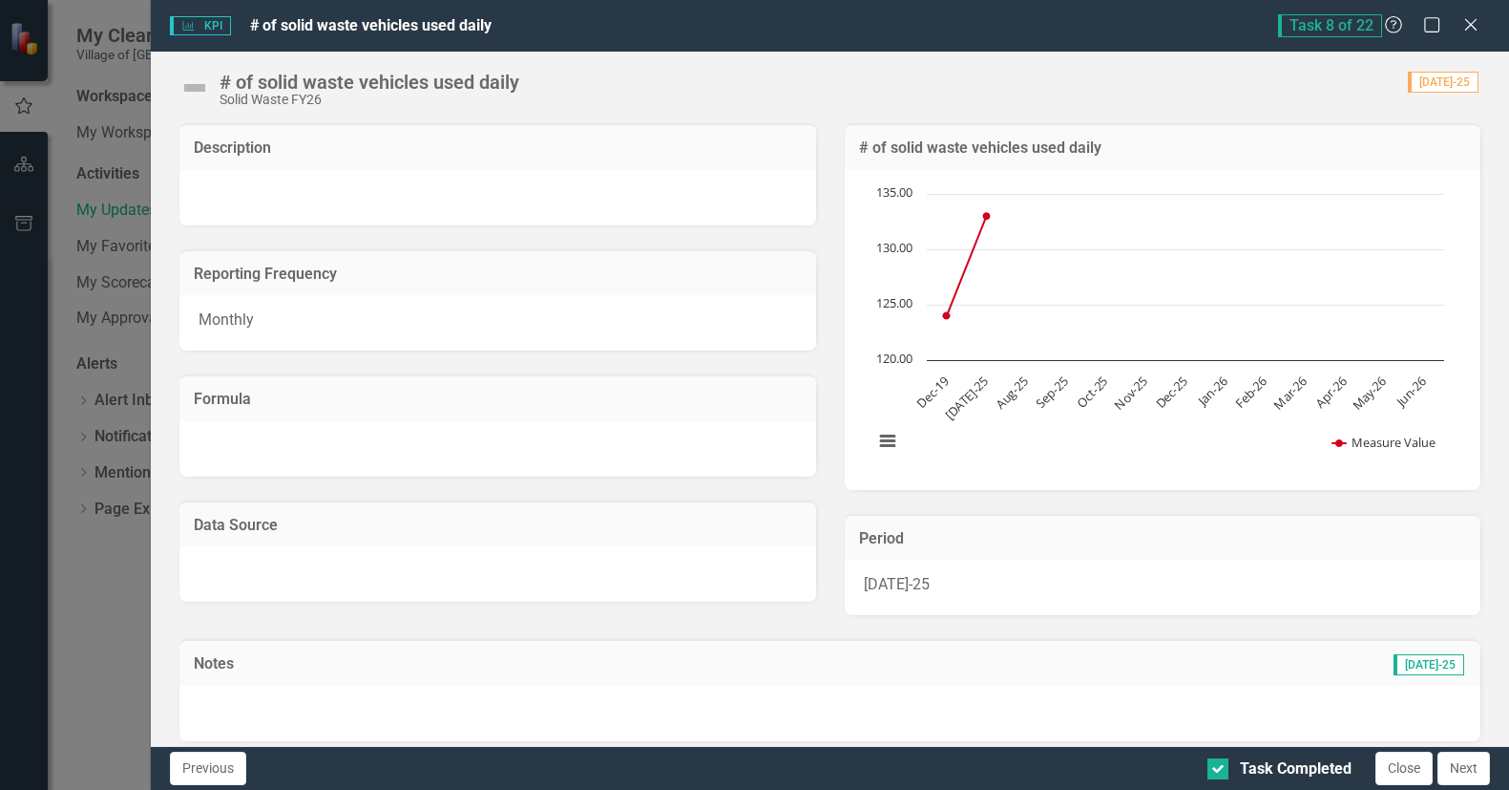
click at [1467, 767] on button "Next" at bounding box center [1464, 767] width 53 height 33
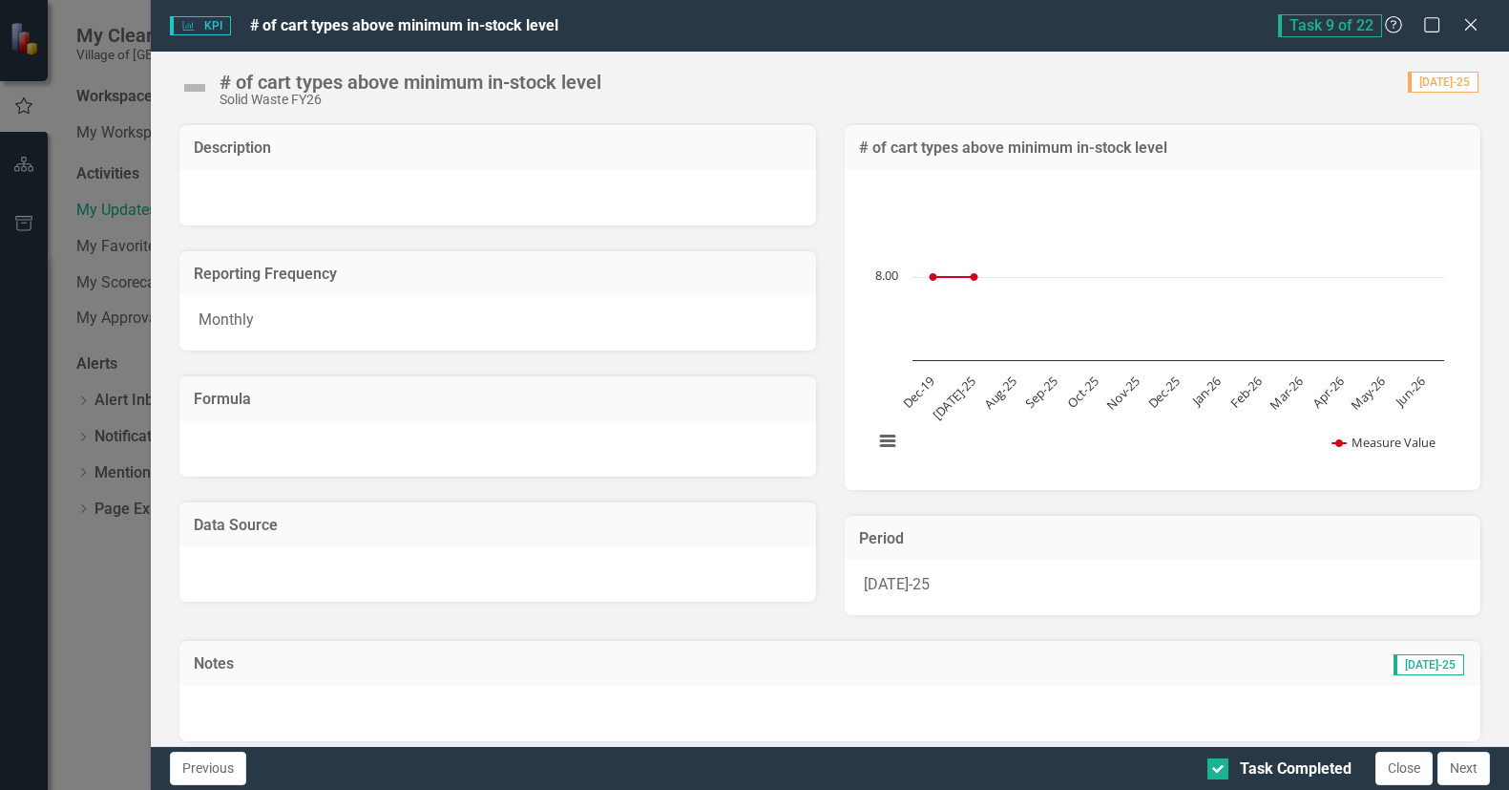
click at [1467, 767] on button "Next" at bounding box center [1464, 767] width 53 height 33
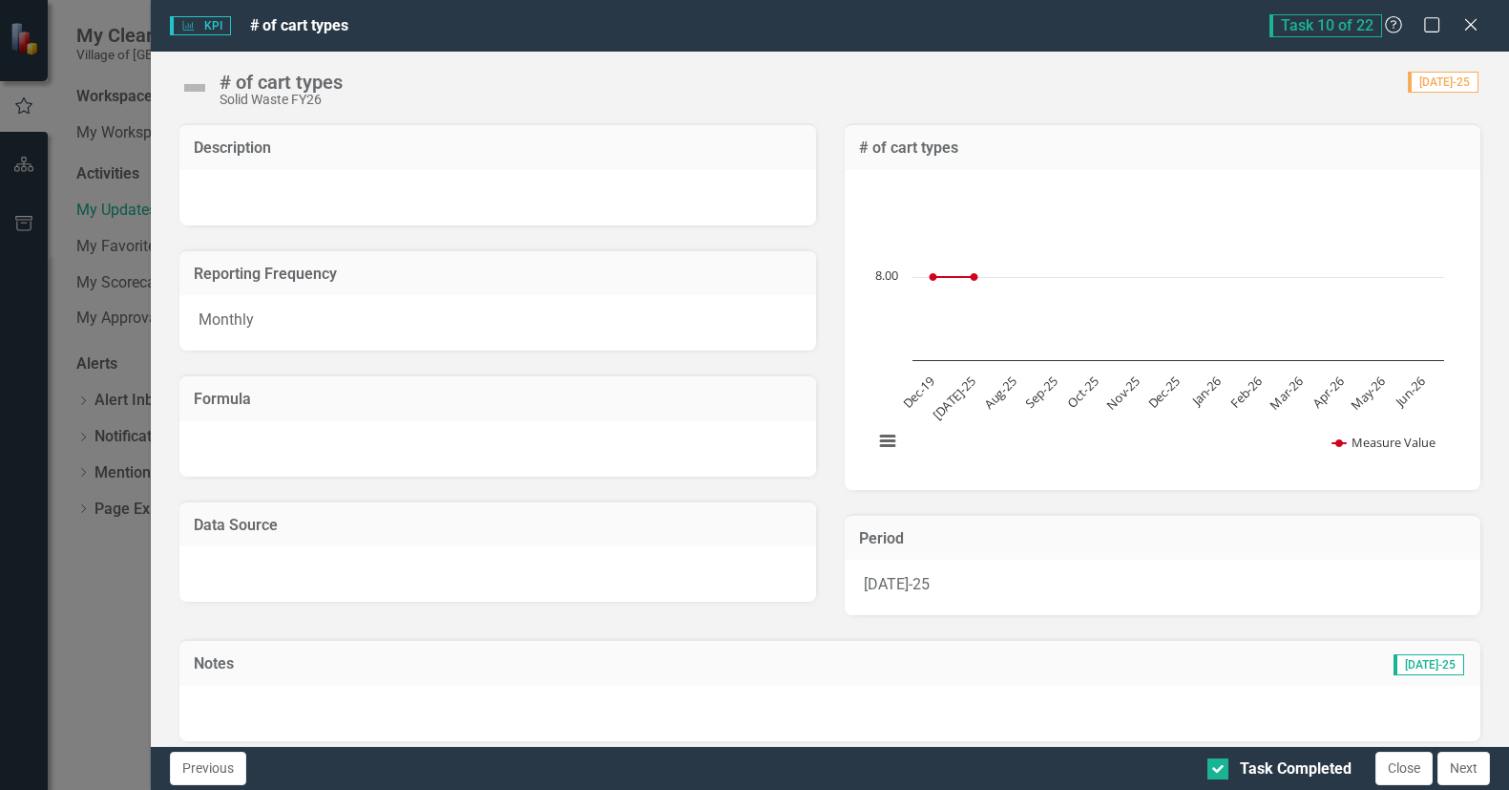
click at [1467, 767] on button "Next" at bounding box center [1464, 767] width 53 height 33
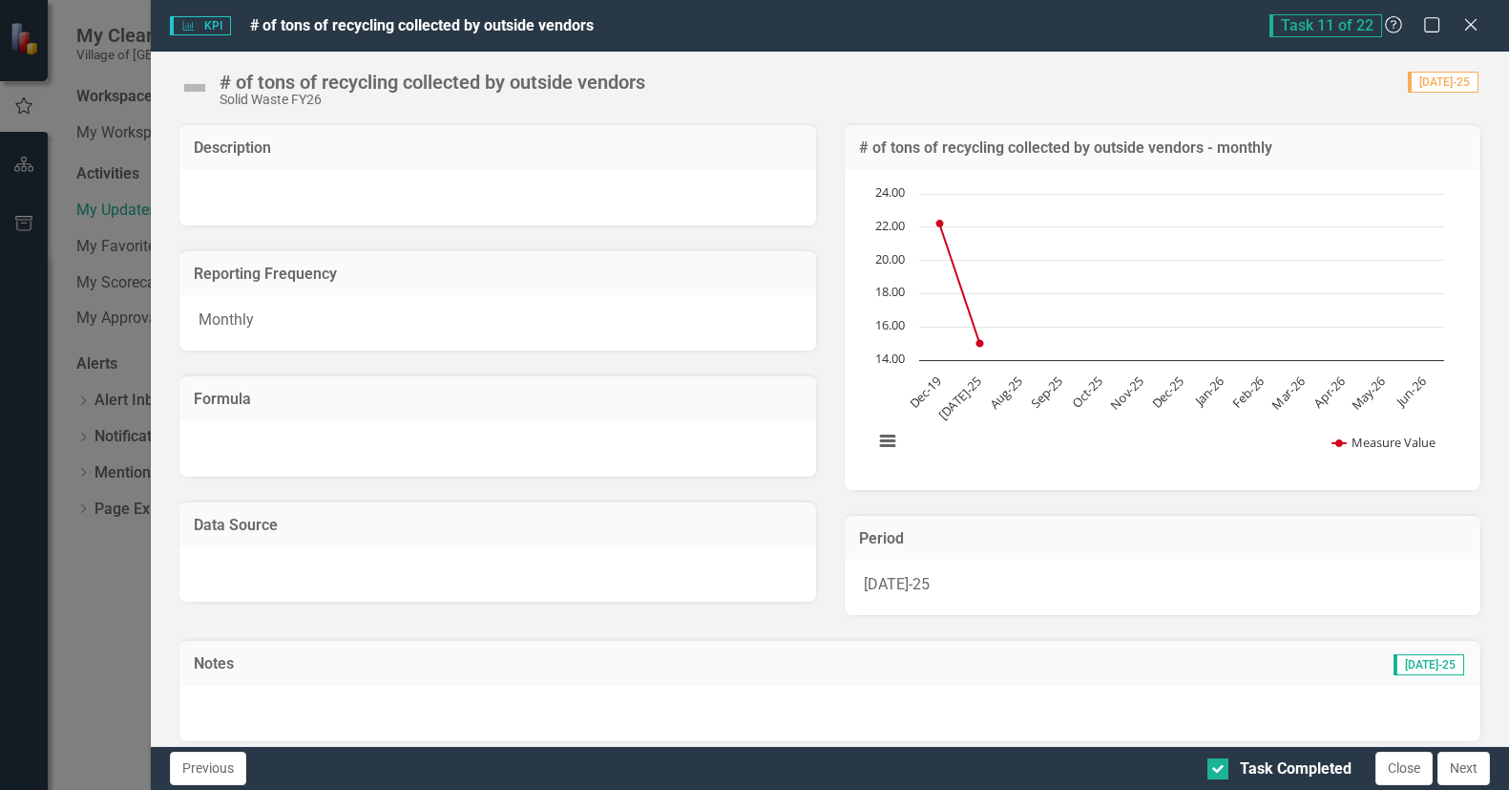
click at [1467, 767] on button "Next" at bounding box center [1464, 767] width 53 height 33
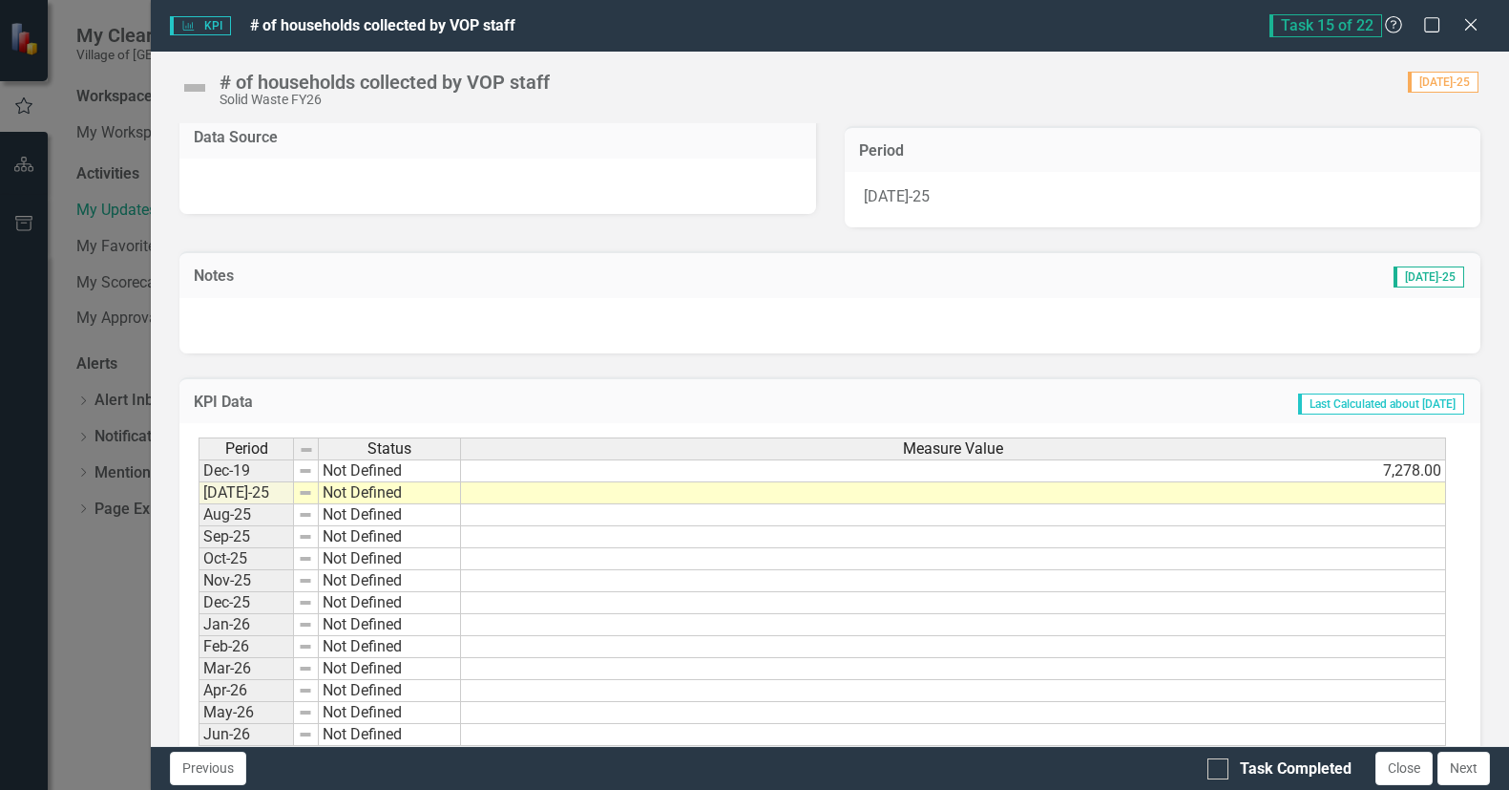
scroll to position [435, 0]
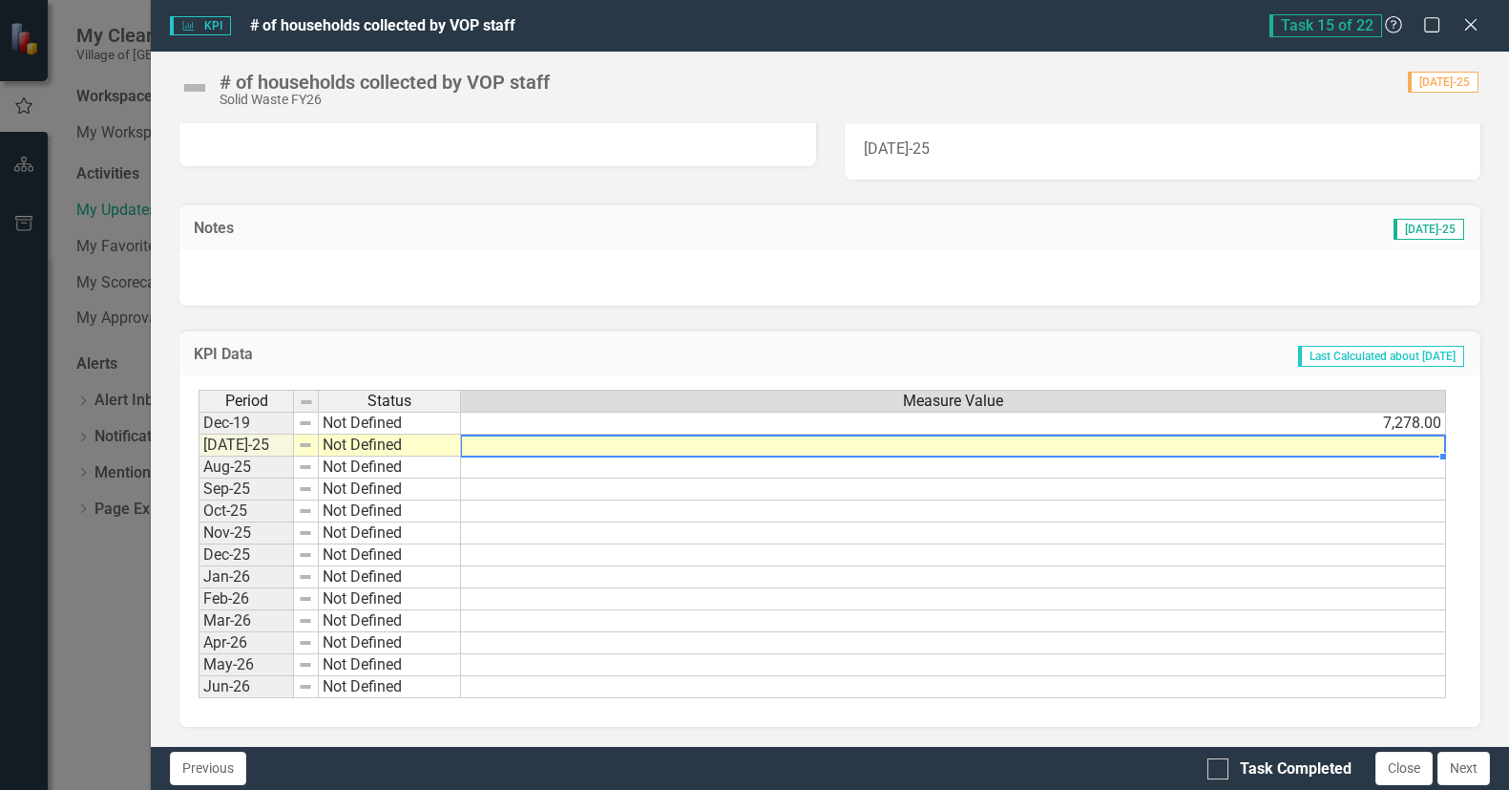
click at [1339, 442] on td at bounding box center [953, 445] width 985 height 22
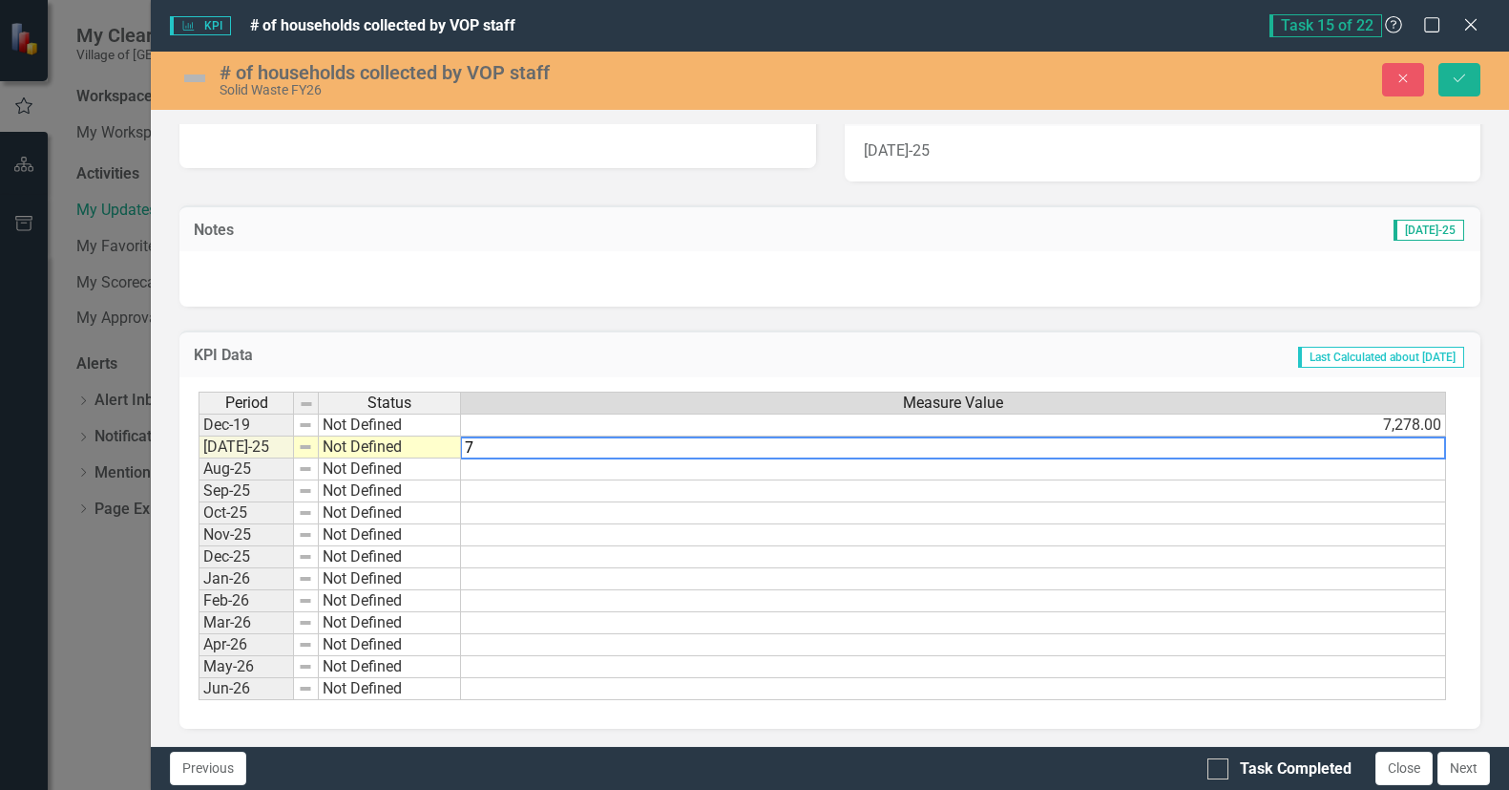
click at [1343, 453] on textarea "7" at bounding box center [953, 447] width 986 height 23
type textarea "7740."
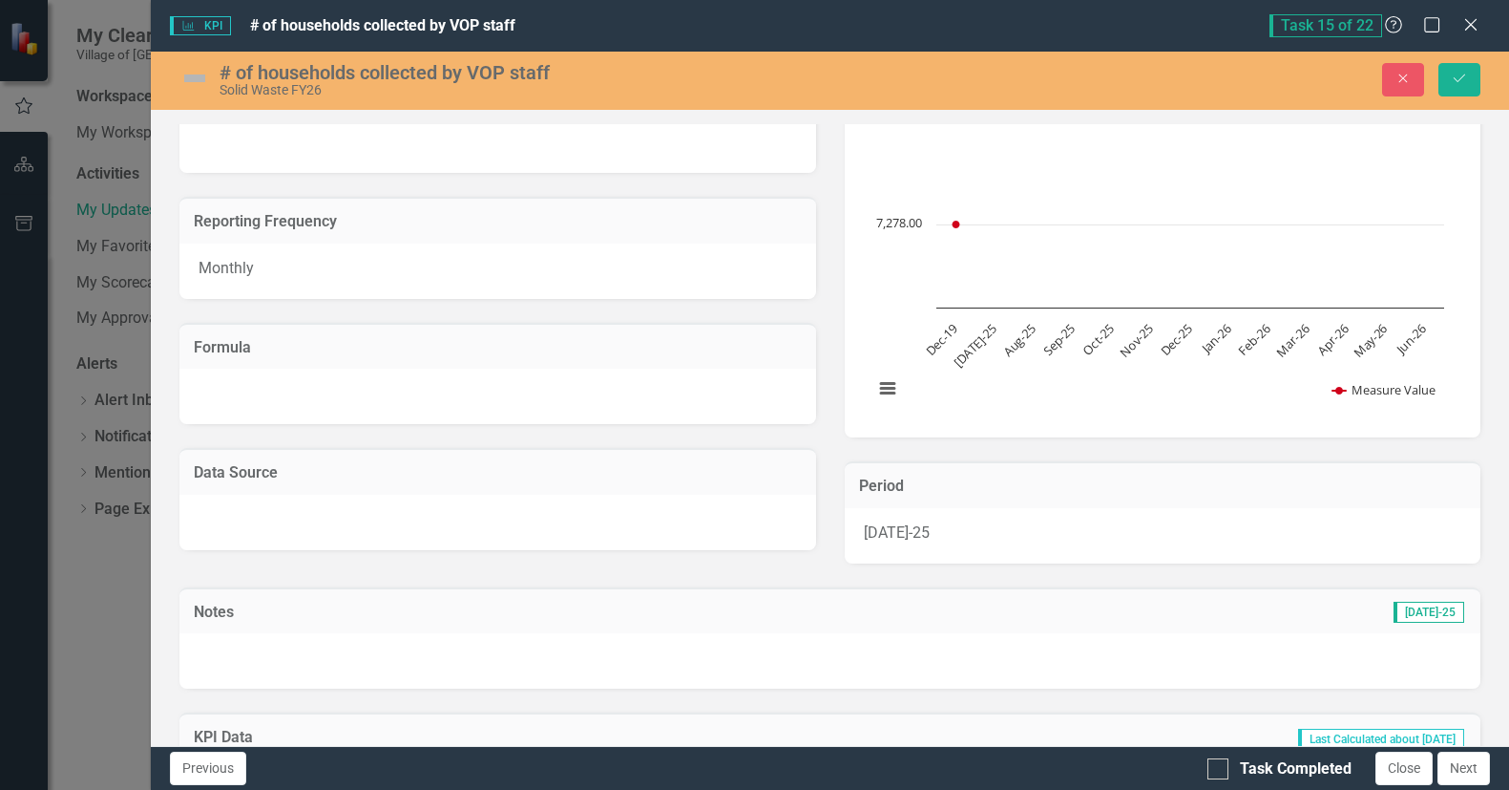
scroll to position [0, 0]
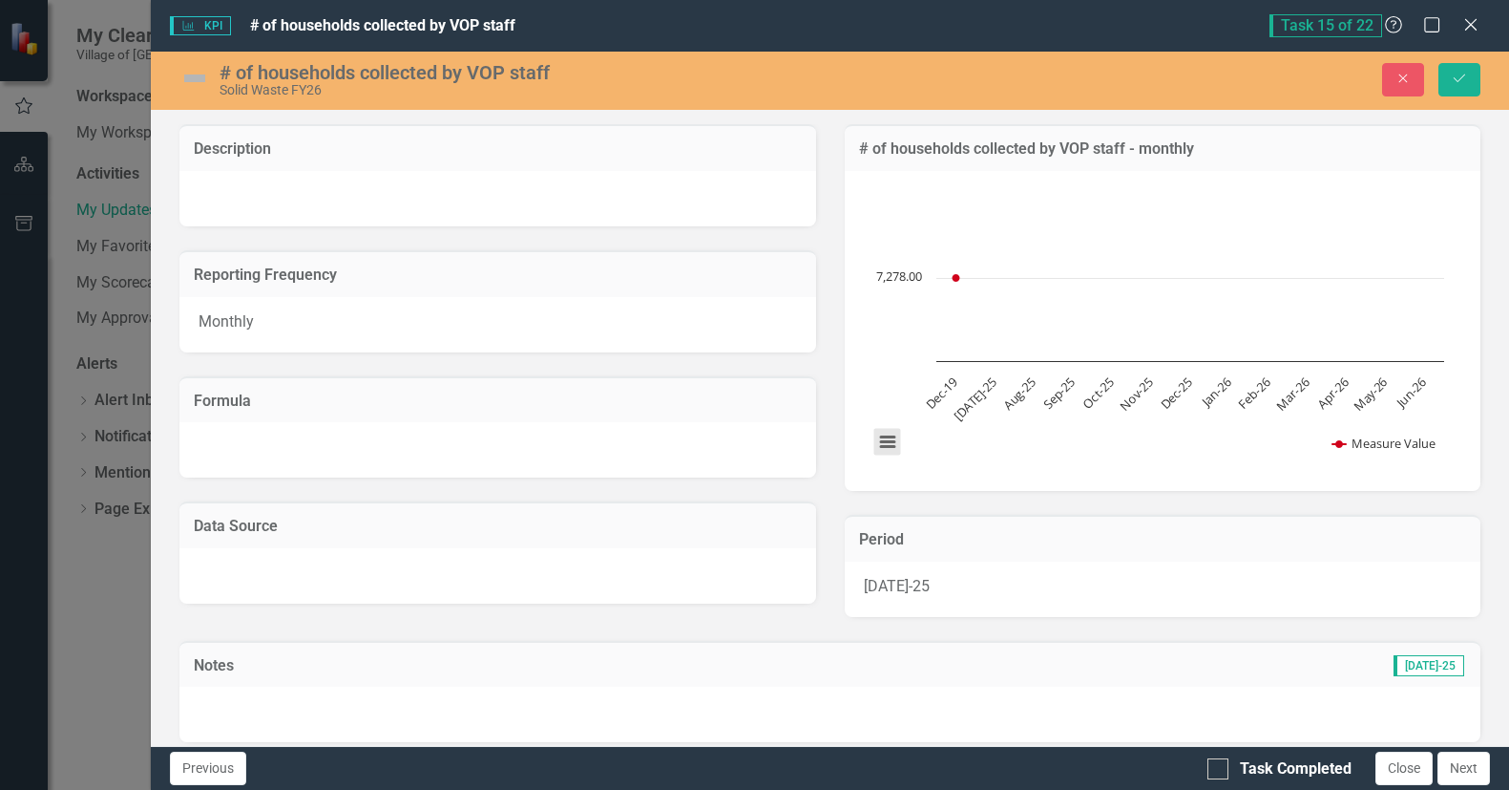
click at [877, 445] on button "View chart menu, Chart" at bounding box center [887, 442] width 27 height 27
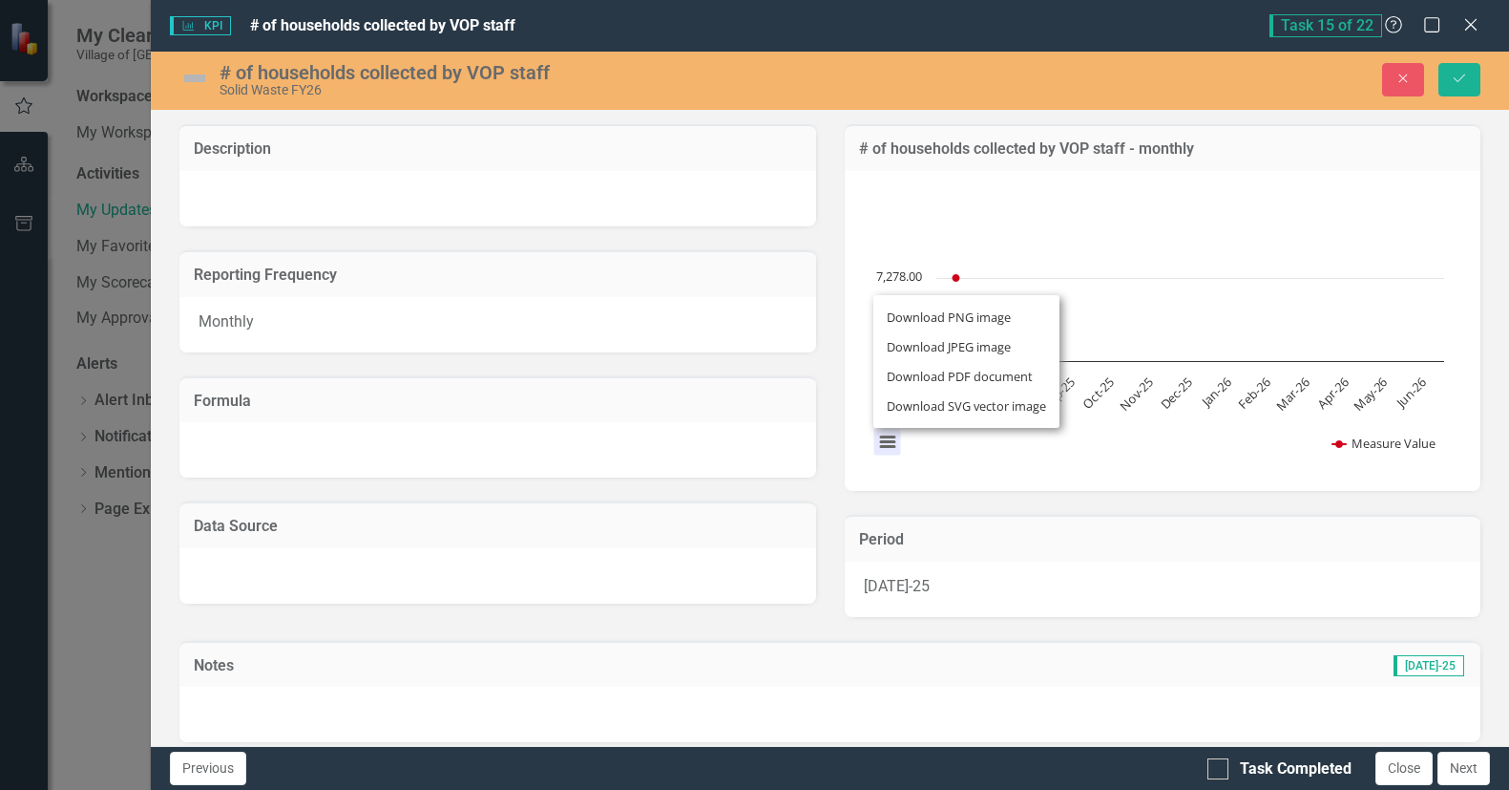
click at [877, 445] on div "Download PNG image Download JPEG image Download PDF document Download SVG vecto…" at bounding box center [967, 361] width 241 height 186
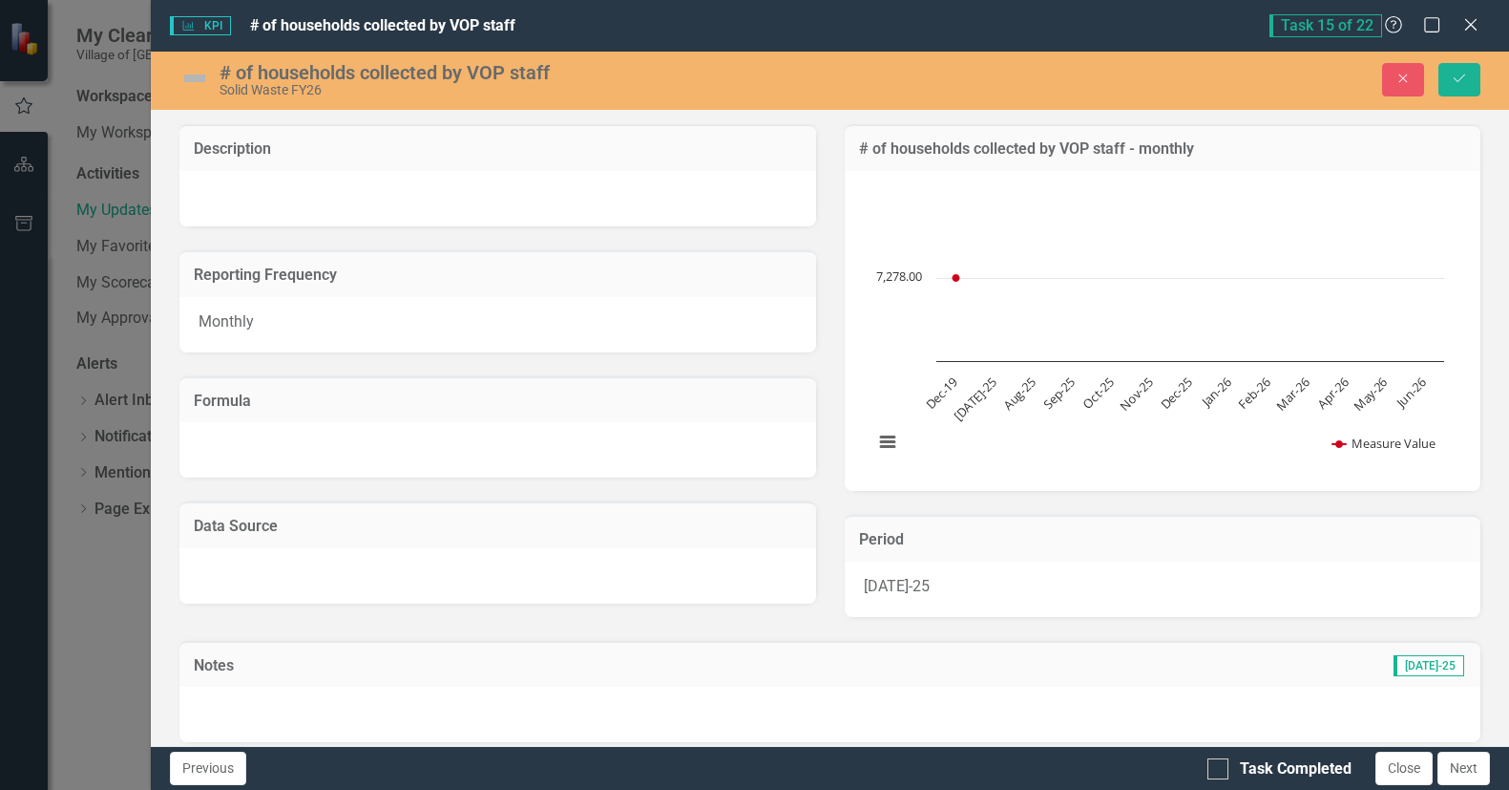
click at [653, 403] on h3 "Formula" at bounding box center [497, 400] width 607 height 17
click at [211, 517] on h3 "Data Source" at bounding box center [497, 525] width 607 height 17
click at [211, 310] on div "Monthly" at bounding box center [497, 324] width 636 height 55
click at [207, 272] on h3 "Reporting Frequency" at bounding box center [497, 274] width 607 height 17
click at [416, 70] on div "# of households collected by VOP staff" at bounding box center [562, 72] width 685 height 21
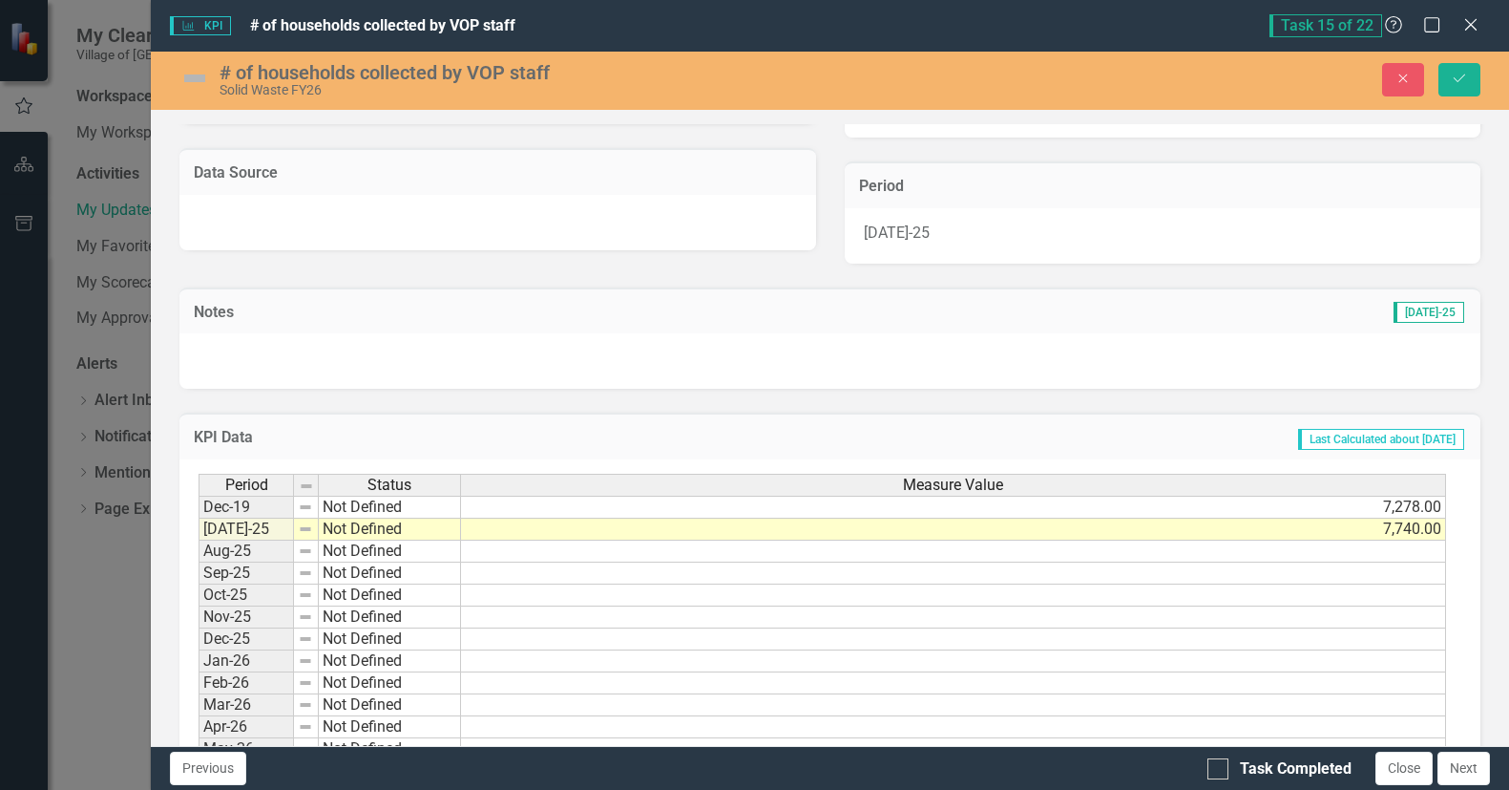
scroll to position [382, 0]
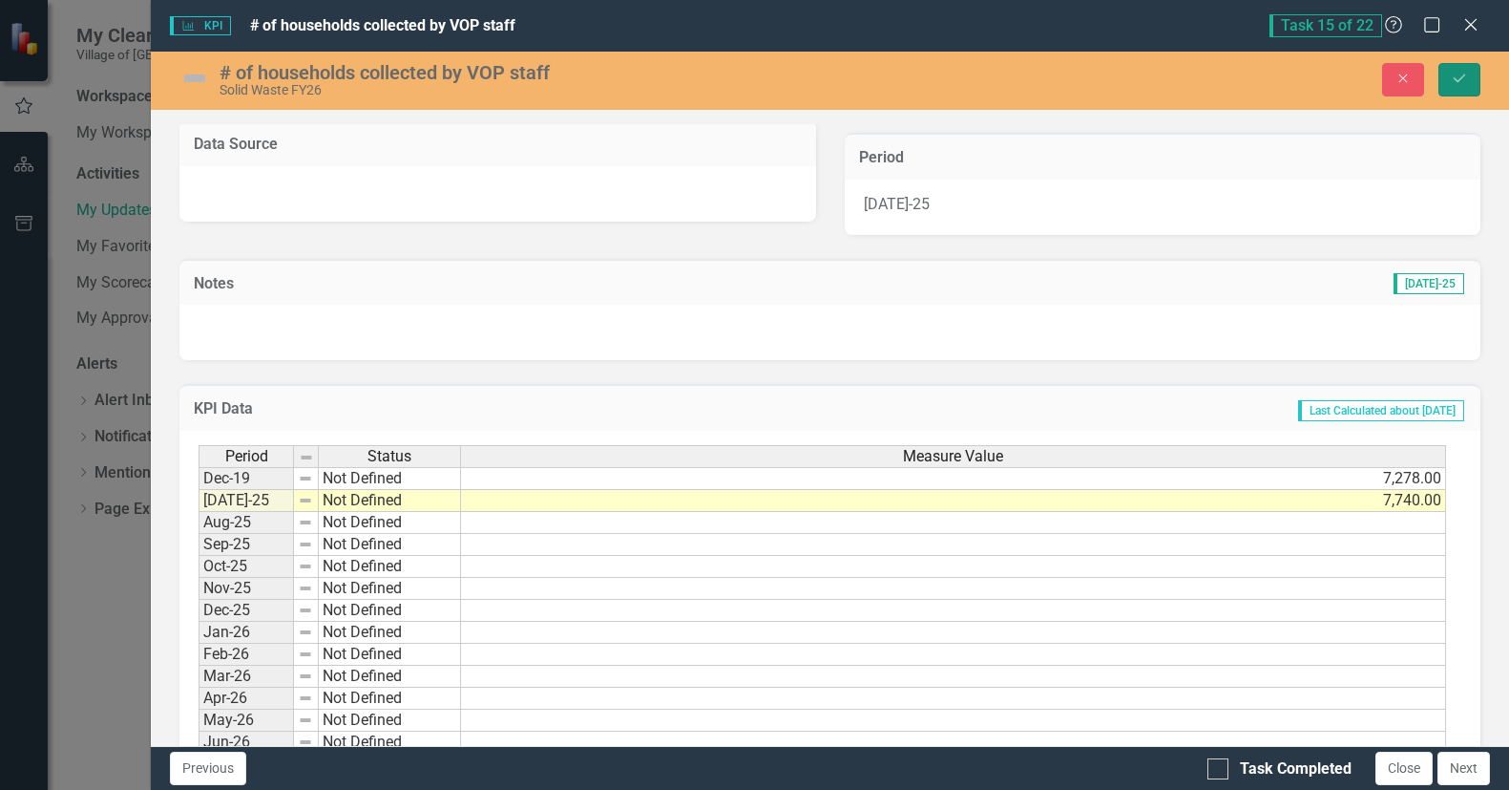
click at [1466, 86] on button "Save" at bounding box center [1460, 79] width 42 height 33
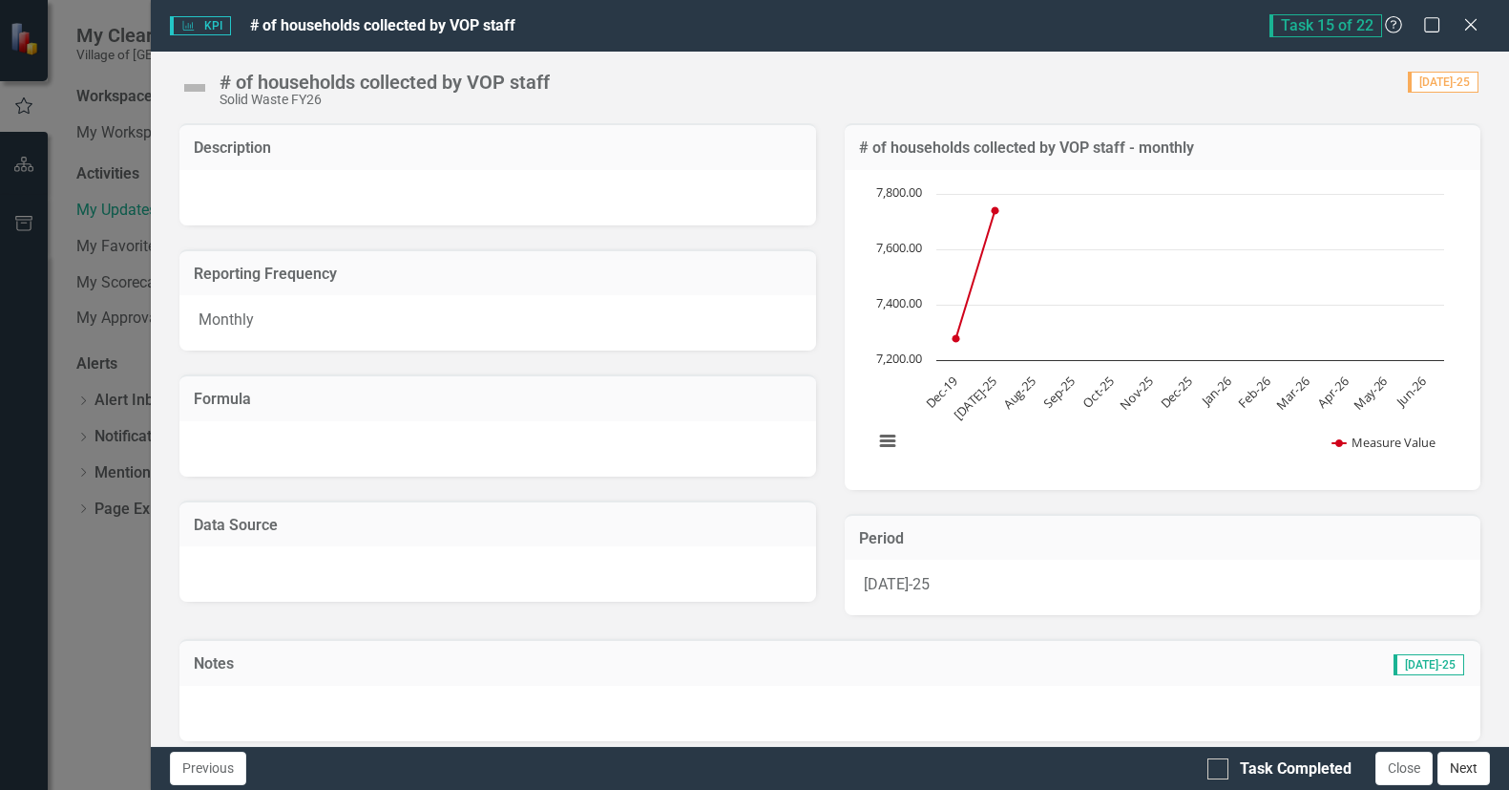
click at [1453, 762] on button "Next" at bounding box center [1464, 767] width 53 height 33
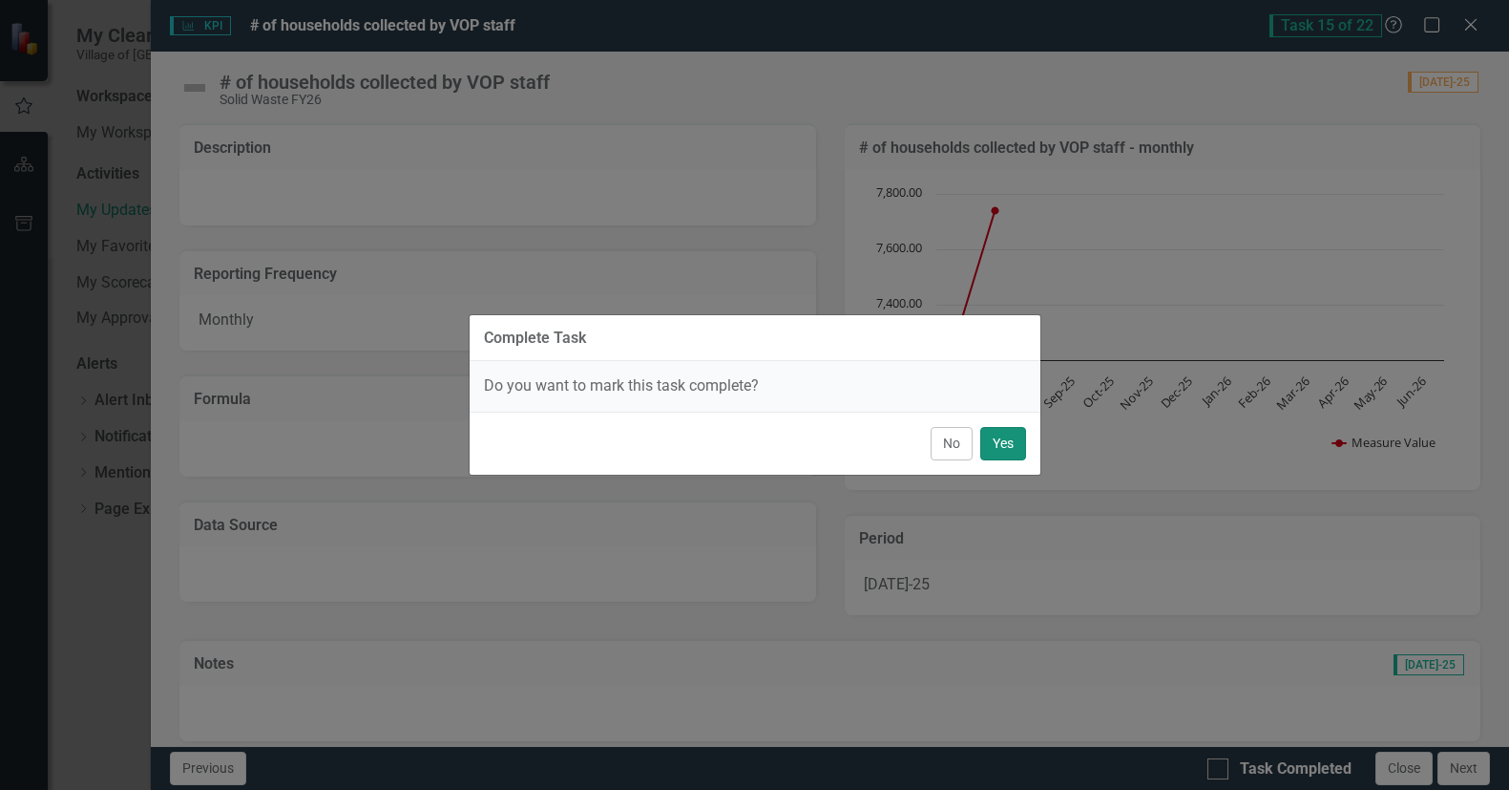
click at [1001, 443] on button "Yes" at bounding box center [1003, 443] width 46 height 33
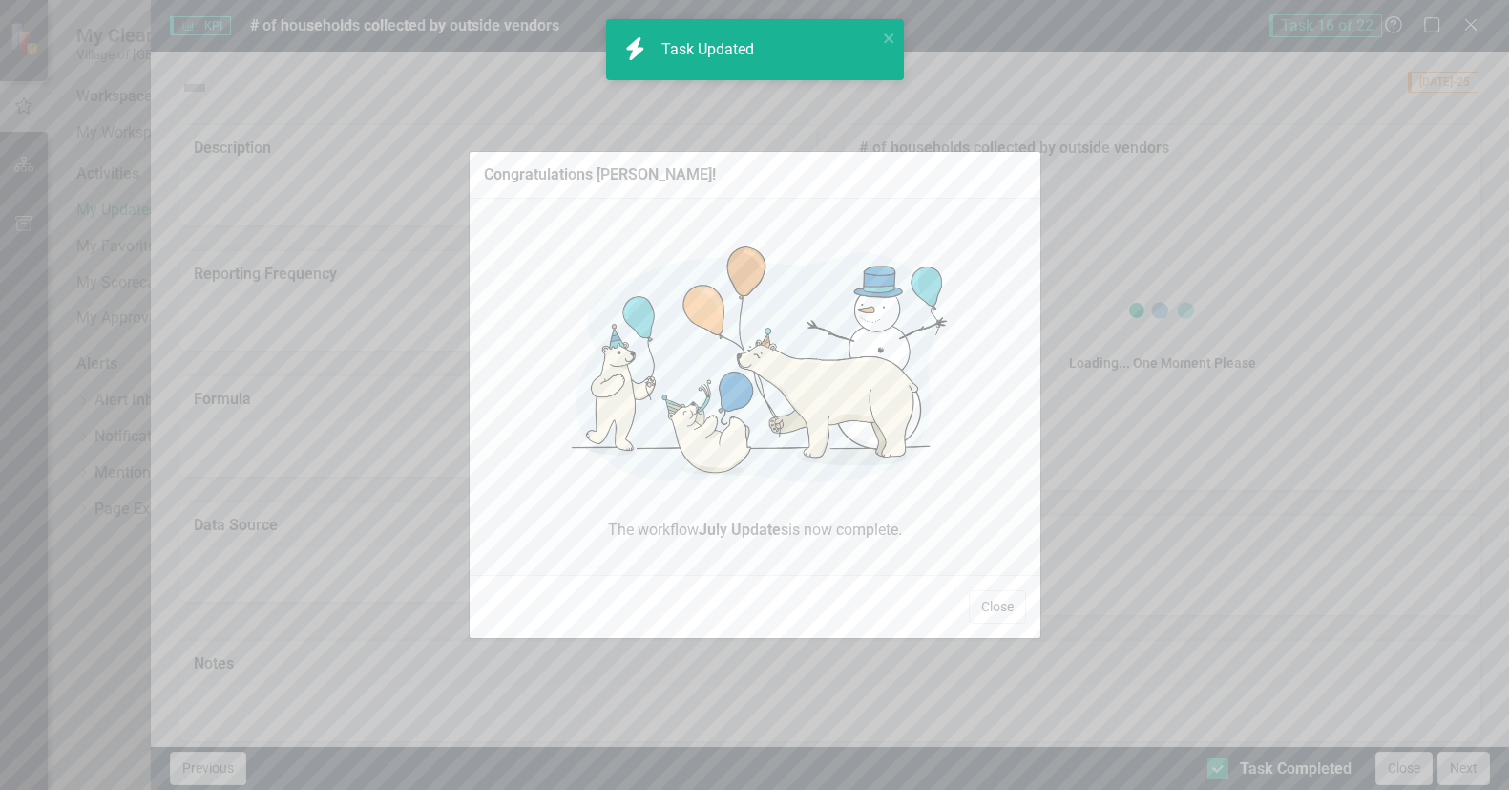
checkbox input "true"
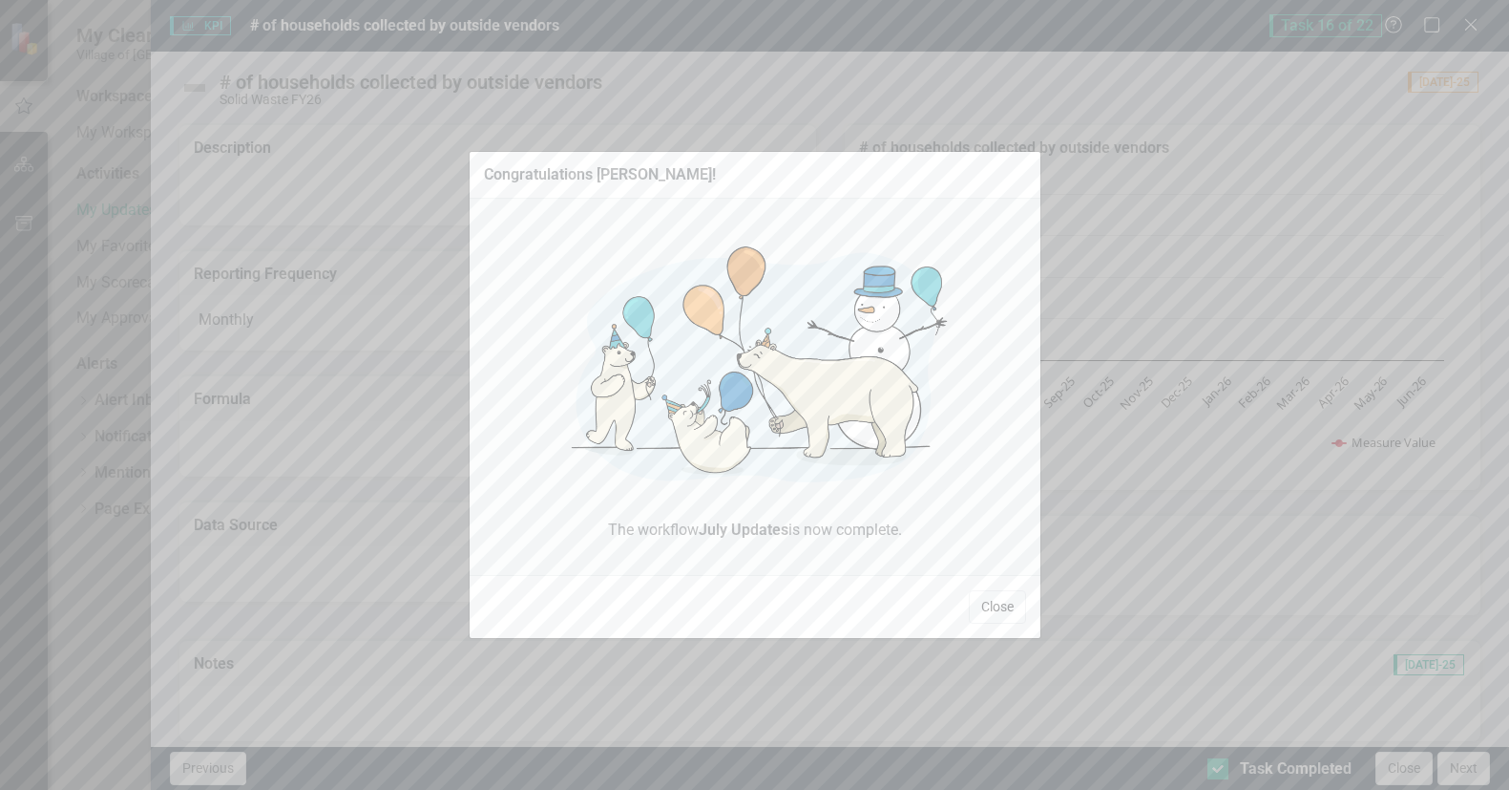
click at [986, 599] on button "Close" at bounding box center [997, 606] width 57 height 33
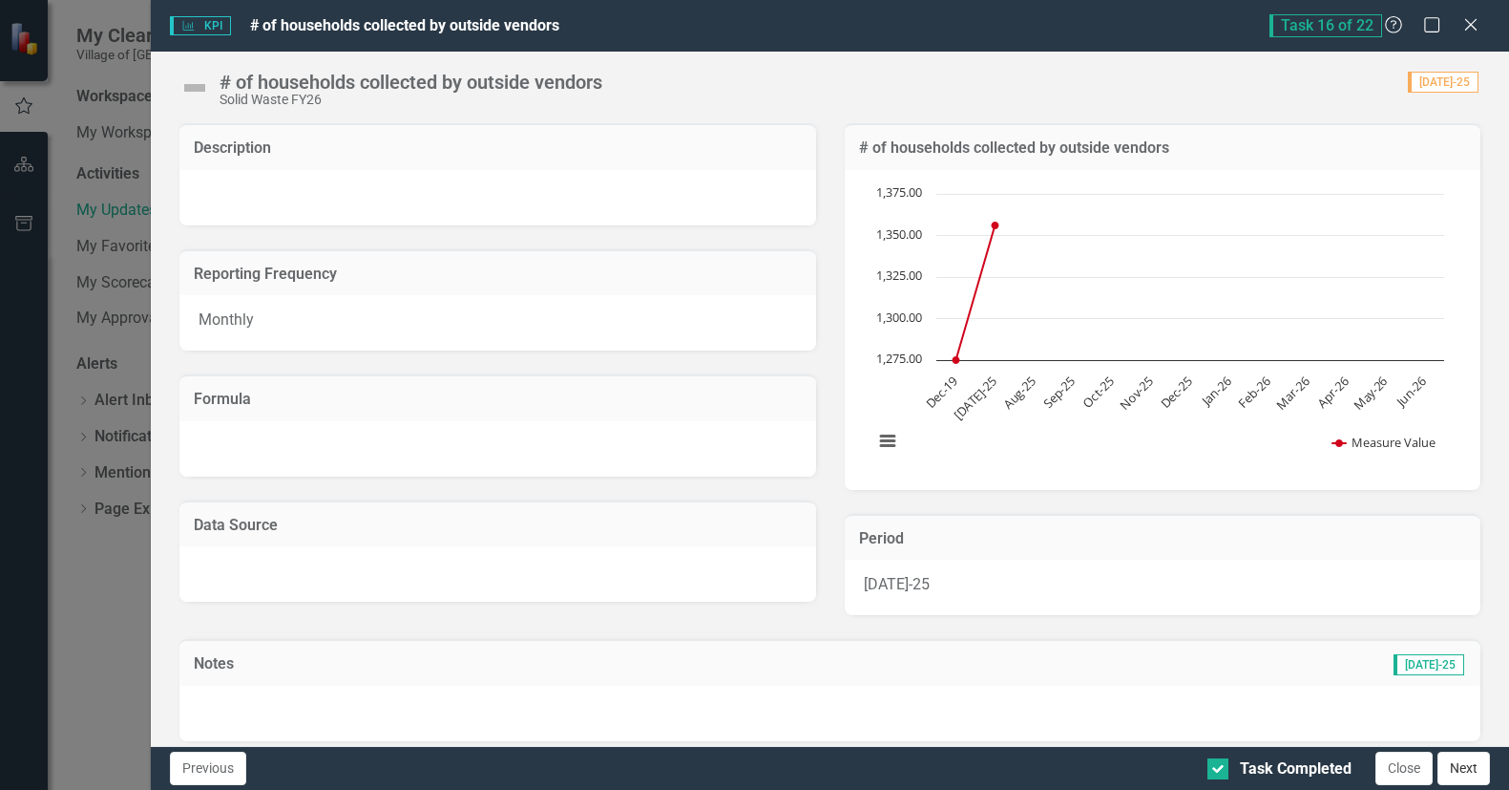
click at [1453, 773] on button "Next" at bounding box center [1464, 767] width 53 height 33
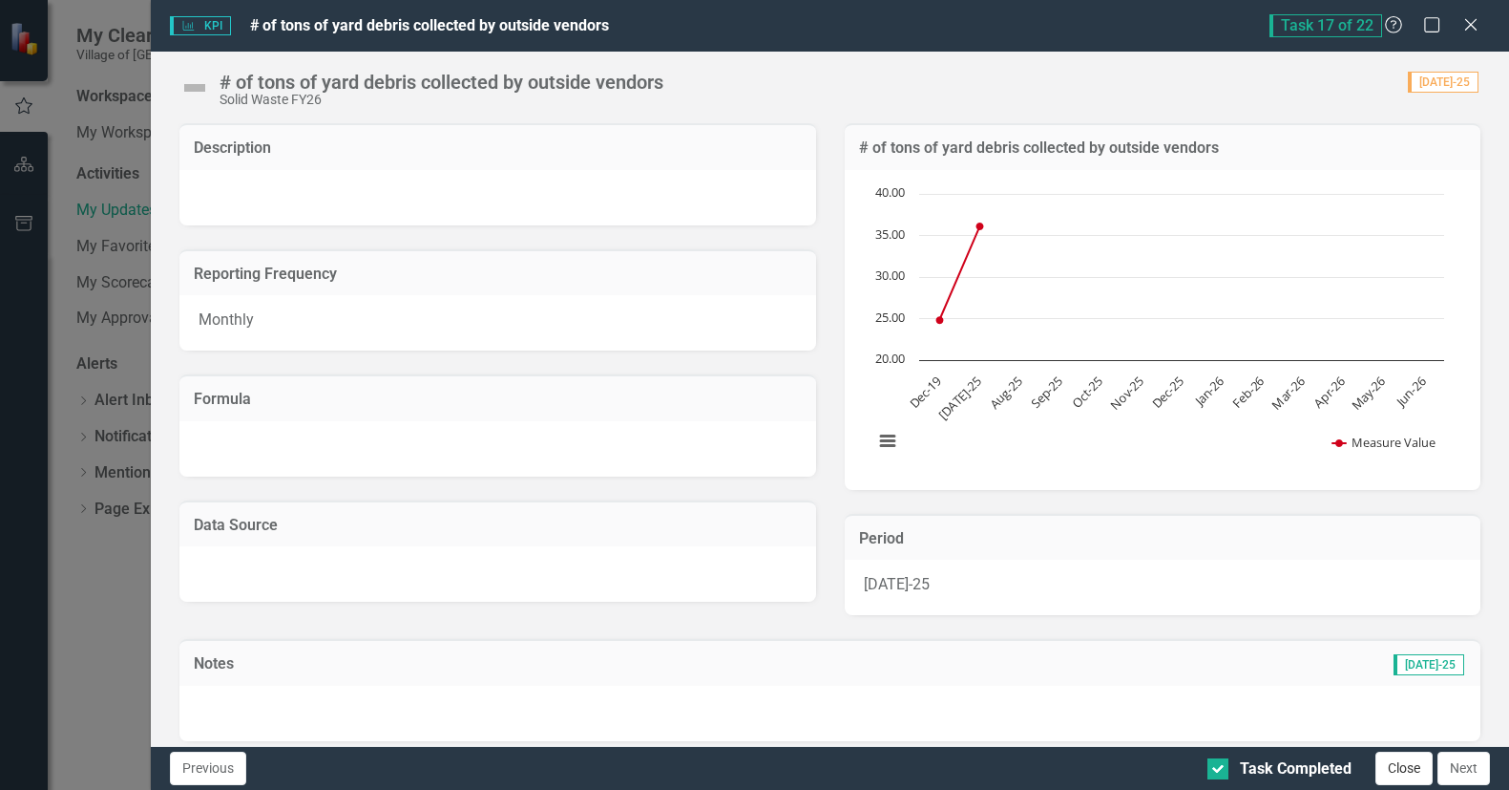
click at [1391, 772] on button "Close" at bounding box center [1404, 767] width 57 height 33
